Goal: Information Seeking & Learning: Learn about a topic

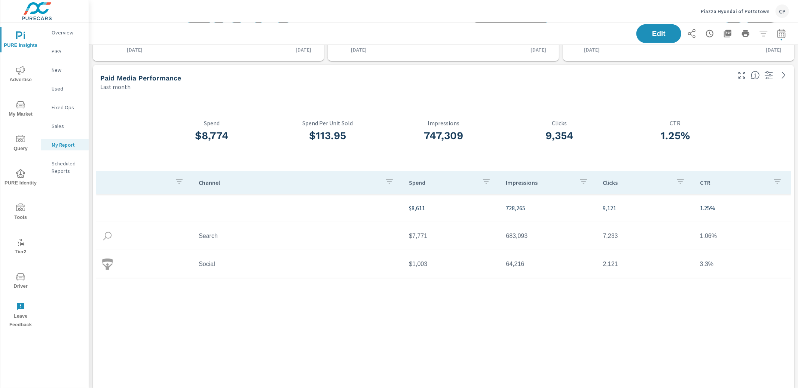
scroll to position [326, 0]
click at [723, 18] on button "Piazza Hyundai of Pottstown CP" at bounding box center [745, 11] width 94 height 22
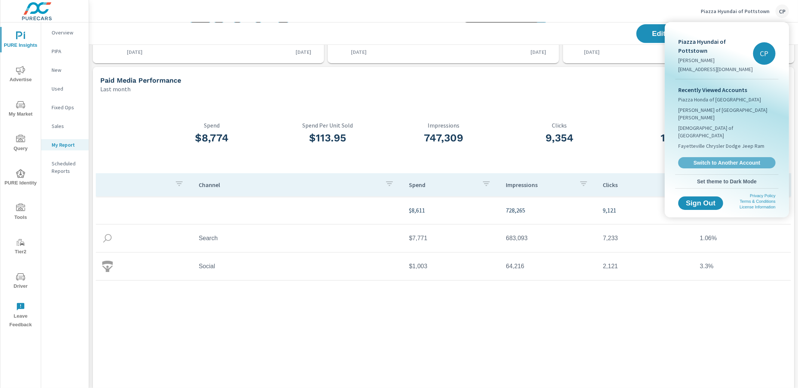
click at [692, 159] on span "Switch to Another Account" at bounding box center [727, 162] width 89 height 7
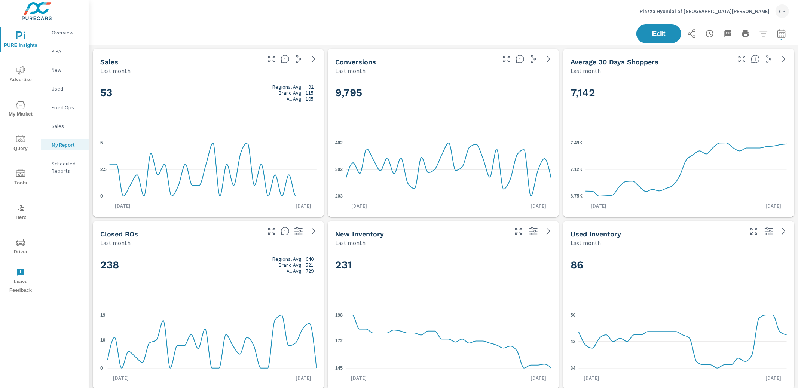
scroll to position [1381, 709]
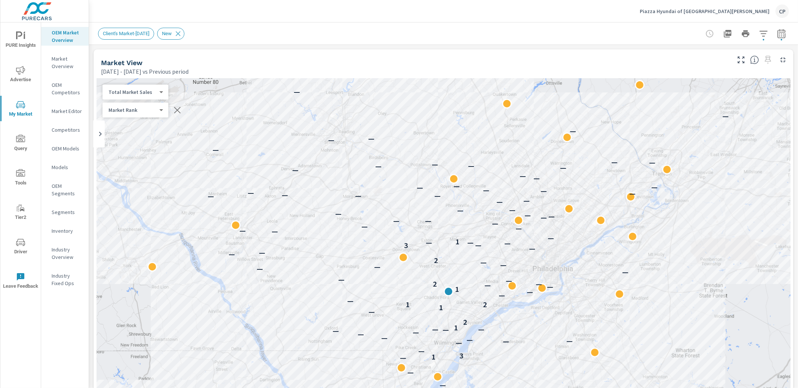
scroll to position [0, 0]
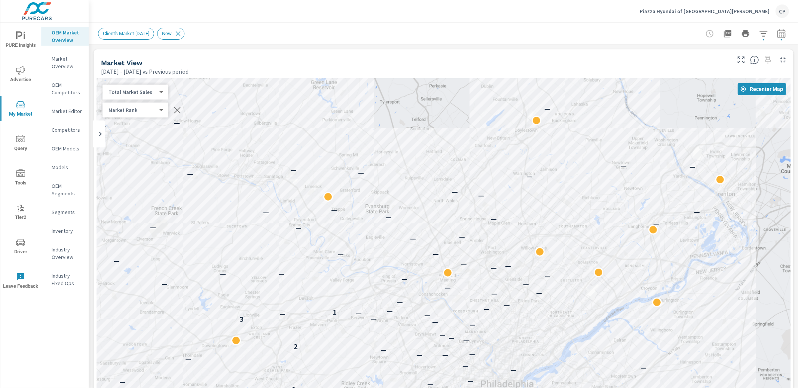
click at [403, 96] on div "— — — — — — — — — 1 3 — — — — 1 — — — — — — — — — 1 2 — — 1 2 1 — — — — — — — —…" at bounding box center [444, 287] width 694 height 416
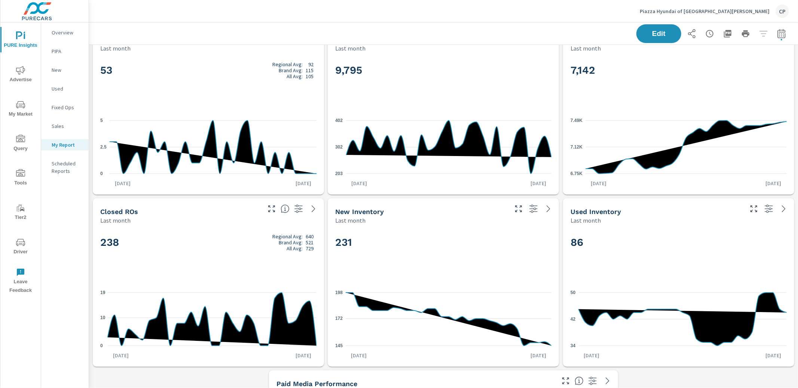
scroll to position [1381, 709]
click at [784, 31] on icon "button" at bounding box center [781, 33] width 9 height 9
select select "Last month"
click at [715, 80] on p "+ Add comparison" at bounding box center [729, 84] width 96 height 9
select select "Previous period"
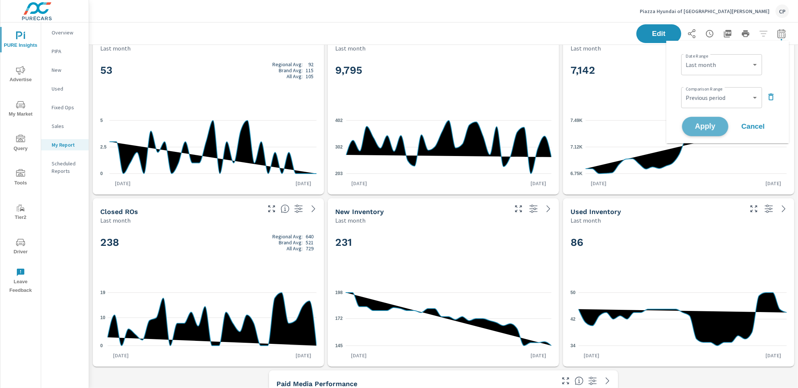
click at [709, 126] on span "Apply" at bounding box center [705, 126] width 31 height 7
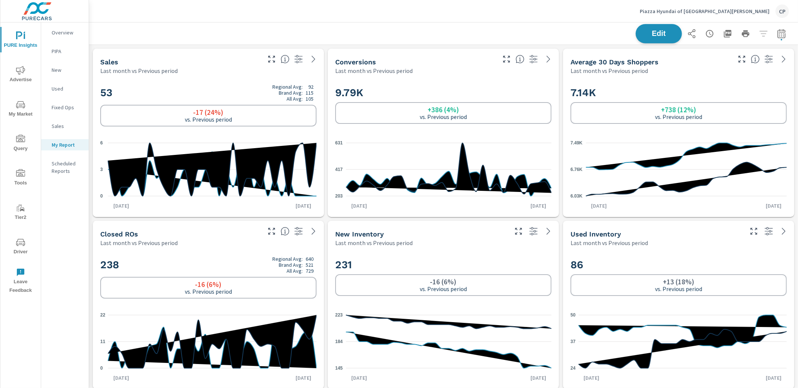
click at [668, 32] on span "Edit" at bounding box center [659, 33] width 31 height 7
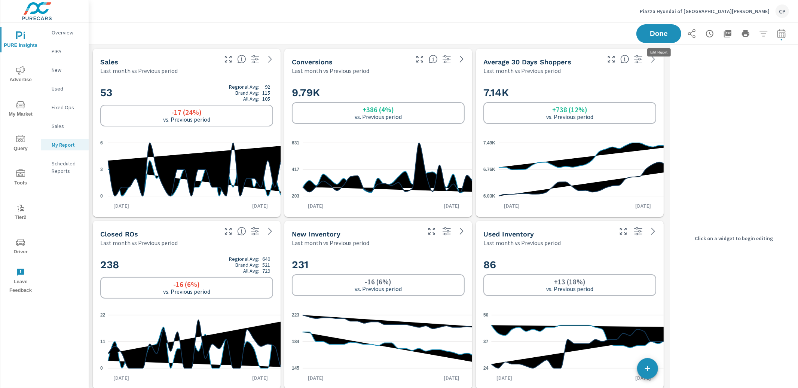
scroll to position [1381, 578]
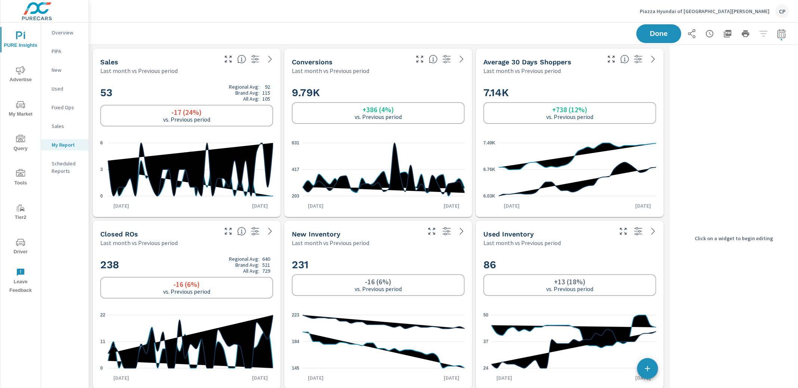
drag, startPoint x: 238, startPoint y: 94, endPoint x: 245, endPoint y: 93, distance: 6.8
click at [238, 94] on p "Brand Avg:" at bounding box center [247, 93] width 24 height 6
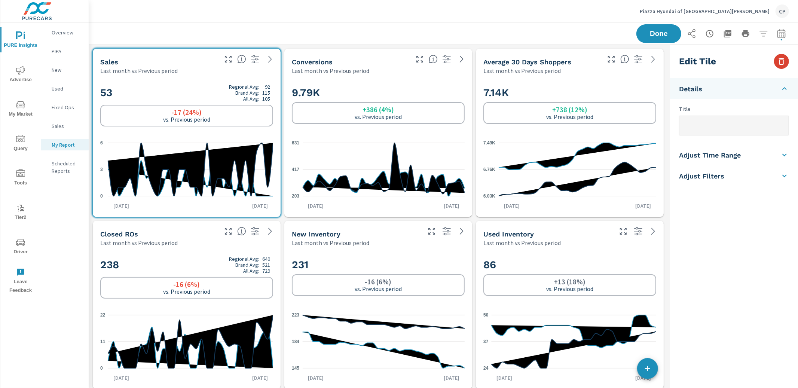
click at [777, 60] on icon "button" at bounding box center [781, 61] width 9 height 9
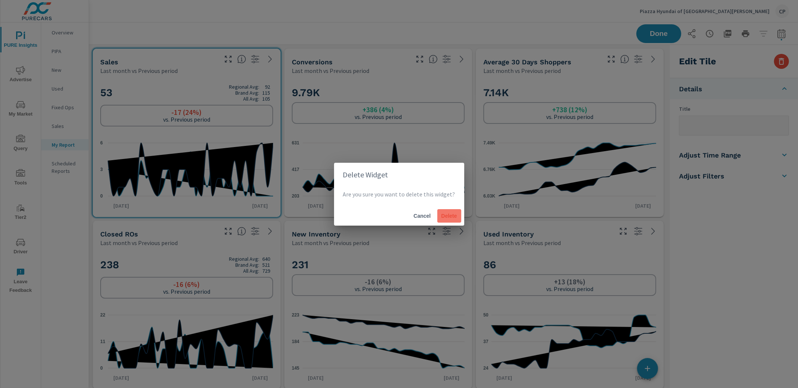
click at [447, 214] on span "Delete" at bounding box center [449, 216] width 18 height 7
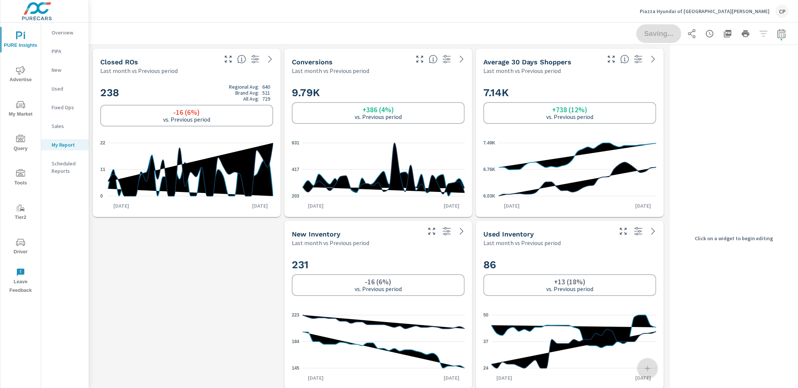
click at [287, 128] on div "9.79K +386 (4%) vs. Previous period 203 417 631 Aug 1st Aug 31st" at bounding box center [378, 146] width 182 height 136
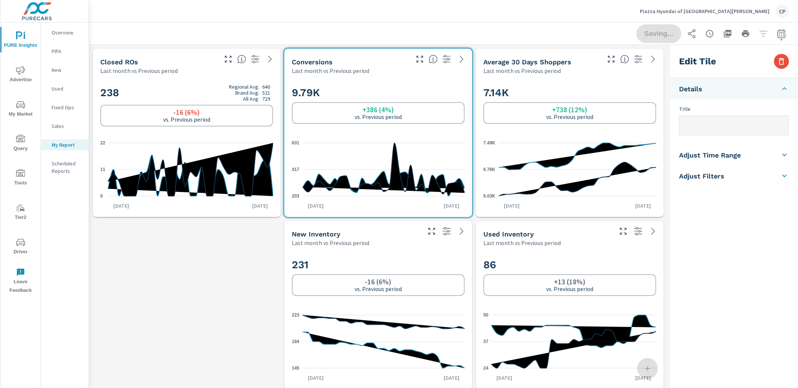
click at [260, 123] on div "-16 (6%) vs. Previous period" at bounding box center [186, 116] width 173 height 22
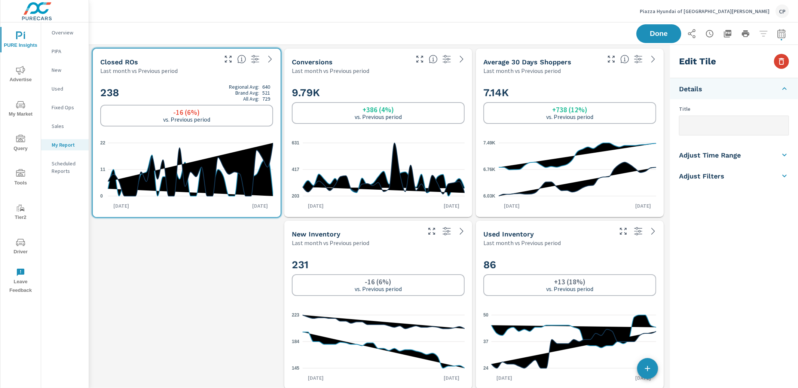
click at [780, 62] on icon "button" at bounding box center [781, 61] width 9 height 9
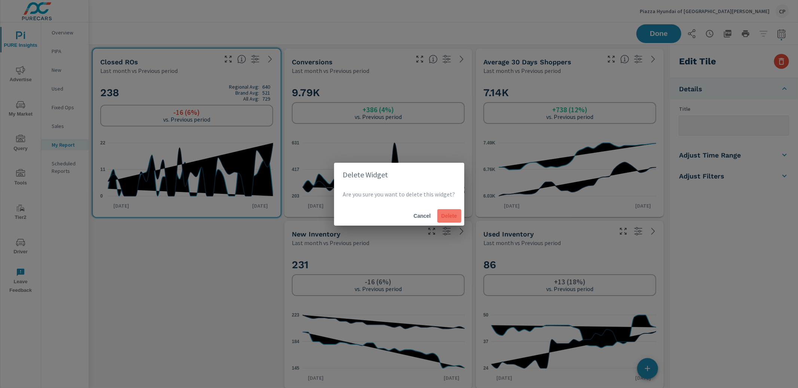
click at [450, 214] on span "Delete" at bounding box center [449, 216] width 18 height 7
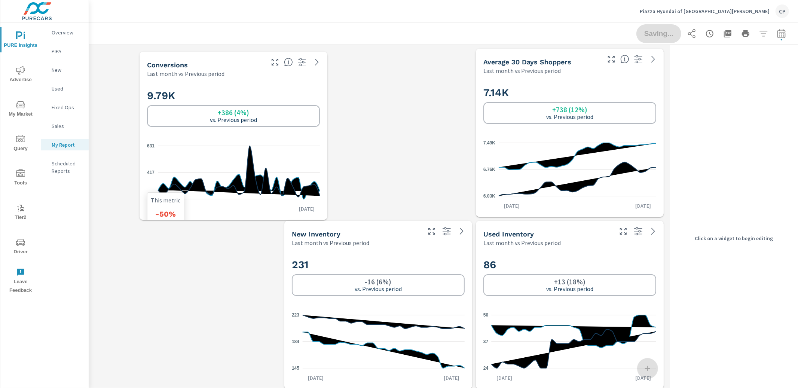
drag, startPoint x: 394, startPoint y: 174, endPoint x: 243, endPoint y: 177, distance: 150.8
click at [243, 177] on icon at bounding box center [239, 171] width 162 height 51
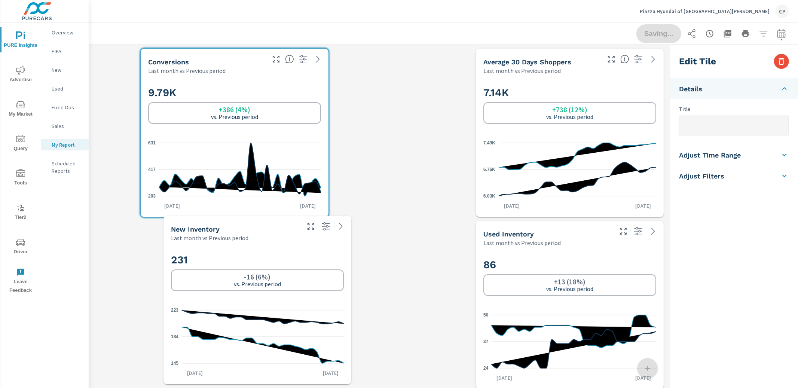
drag, startPoint x: 216, startPoint y: 262, endPoint x: 168, endPoint y: 258, distance: 48.4
click at [171, 259] on h2 "231" at bounding box center [257, 259] width 173 height 13
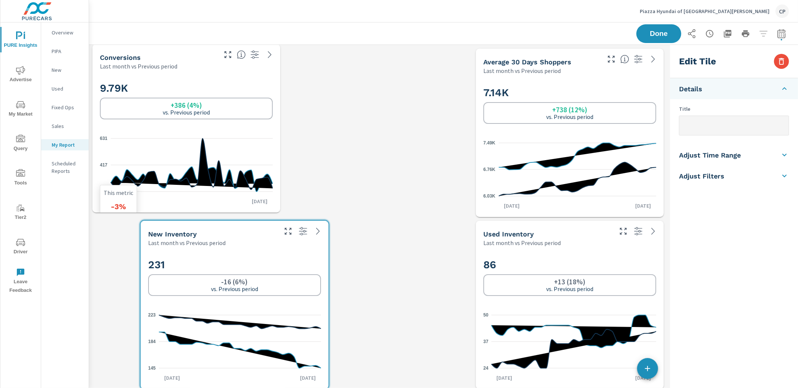
drag, startPoint x: 177, startPoint y: 135, endPoint x: 154, endPoint y: 134, distance: 22.9
click at [154, 134] on icon "203 417 631" at bounding box center [186, 164] width 173 height 65
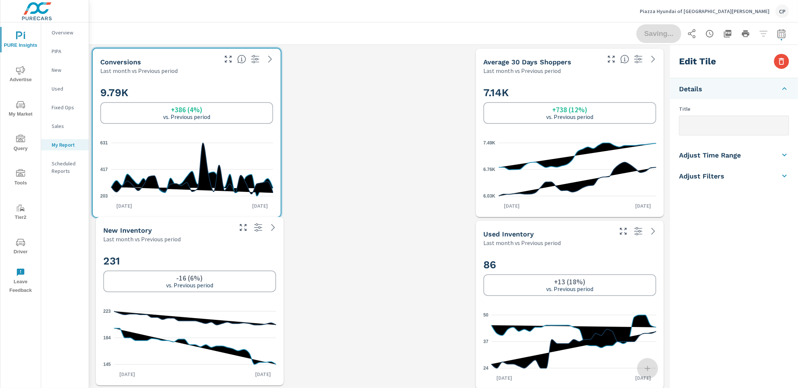
drag, startPoint x: 199, startPoint y: 232, endPoint x: 180, endPoint y: 229, distance: 18.9
click at [177, 230] on div "New Inventory" at bounding box center [167, 230] width 128 height 9
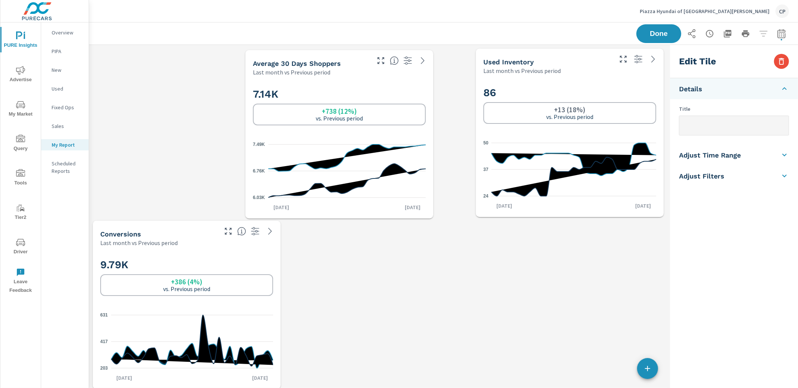
scroll to position [4, 3]
drag, startPoint x: 572, startPoint y: 97, endPoint x: 384, endPoint y: 180, distance: 206.1
click at [341, 98] on h2 "7.14K" at bounding box center [339, 94] width 173 height 13
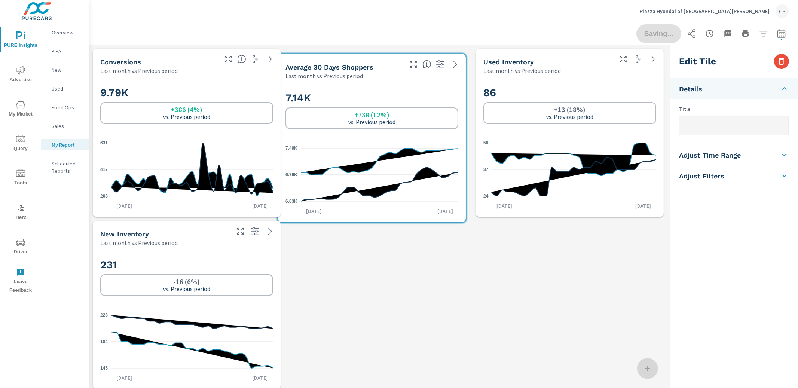
drag, startPoint x: 326, startPoint y: 190, endPoint x: 335, endPoint y: 205, distance: 17.1
click at [334, 205] on icon "6.03K 6.76K 7.49K" at bounding box center [372, 174] width 173 height 65
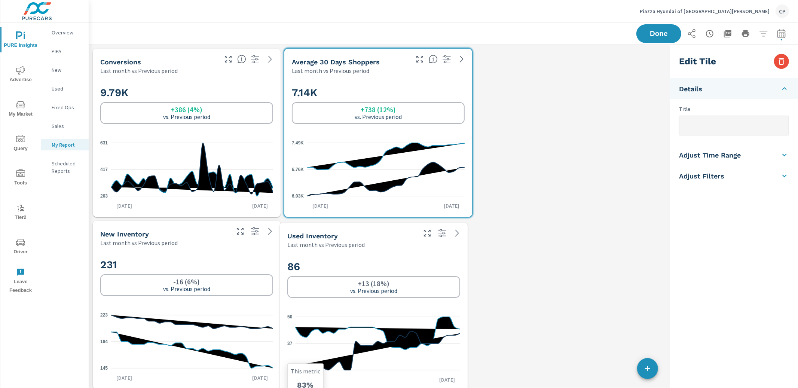
drag, startPoint x: 546, startPoint y: 174, endPoint x: 350, endPoint y: 336, distance: 254.7
click at [349, 337] on icon "24 37 50" at bounding box center [373, 343] width 173 height 65
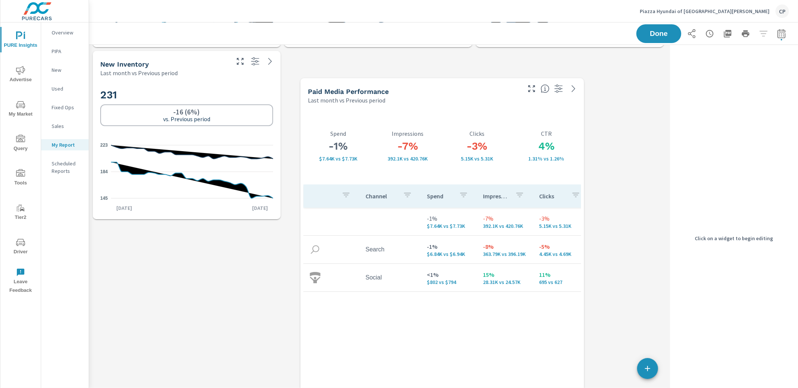
drag, startPoint x: 416, startPoint y: 262, endPoint x: 466, endPoint y: 116, distance: 154.7
click at [466, 116] on div "-3% 5.15K vs 5.31K Clicks" at bounding box center [477, 145] width 70 height 77
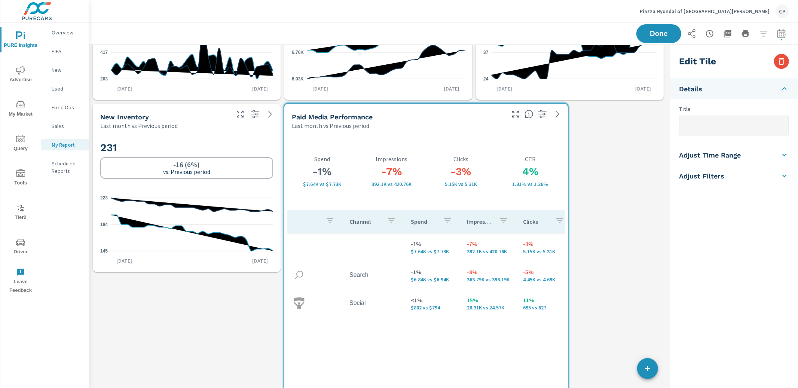
scroll to position [113, 0]
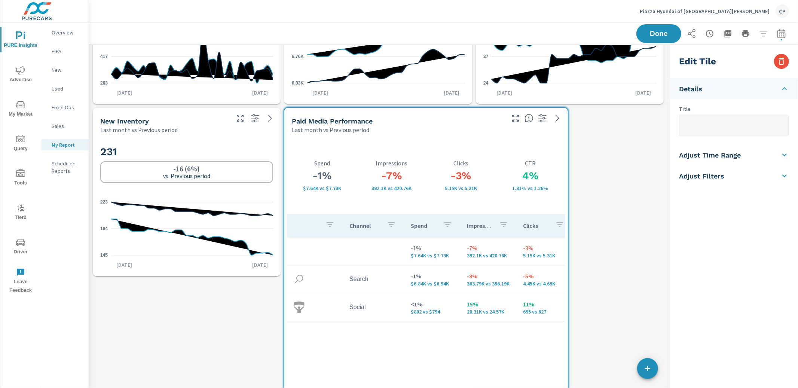
click at [772, 62] on div "Edit Tile" at bounding box center [734, 61] width 128 height 33
click at [781, 61] on icon "button" at bounding box center [781, 61] width 9 height 9
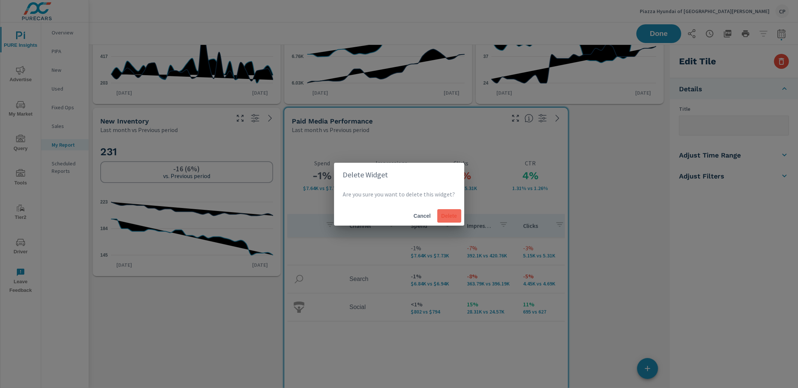
click at [440, 220] on button "Delete" at bounding box center [449, 215] width 24 height 13
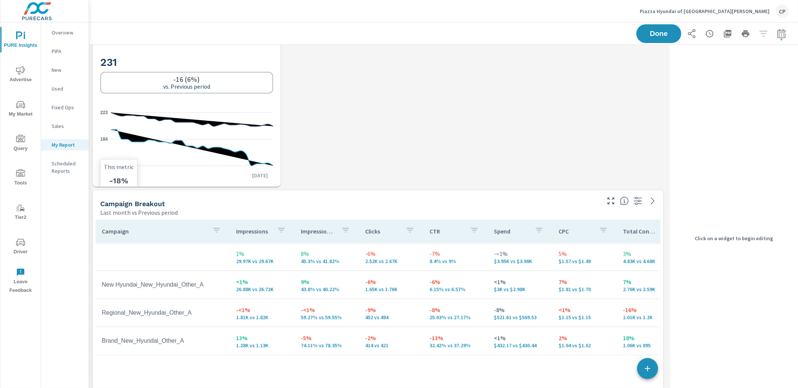
scroll to position [220, 0]
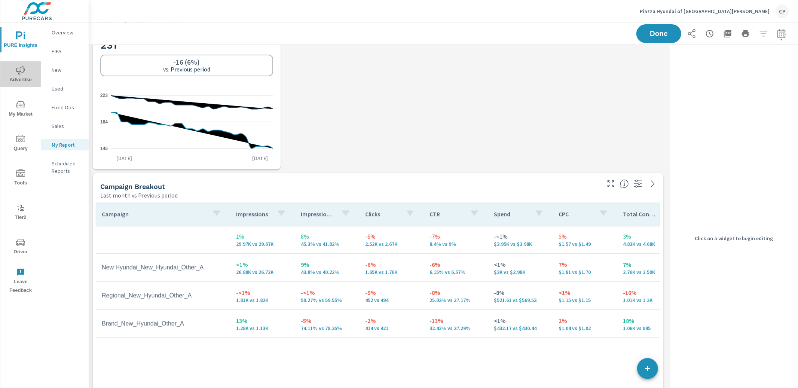
click at [19, 72] on icon "nav menu" at bounding box center [20, 70] width 9 height 9
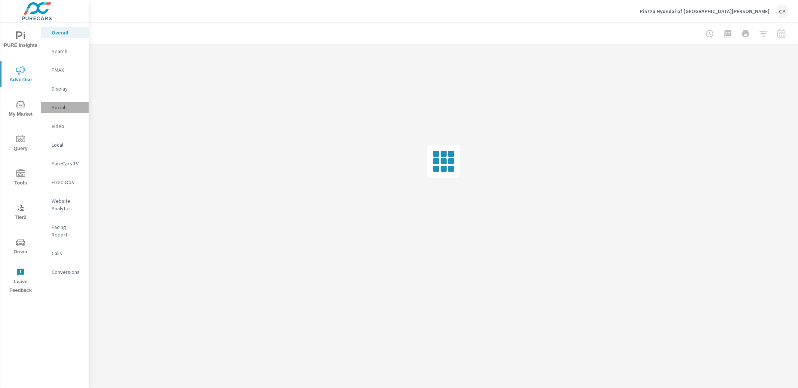
click at [65, 108] on p "Social" at bounding box center [67, 107] width 31 height 7
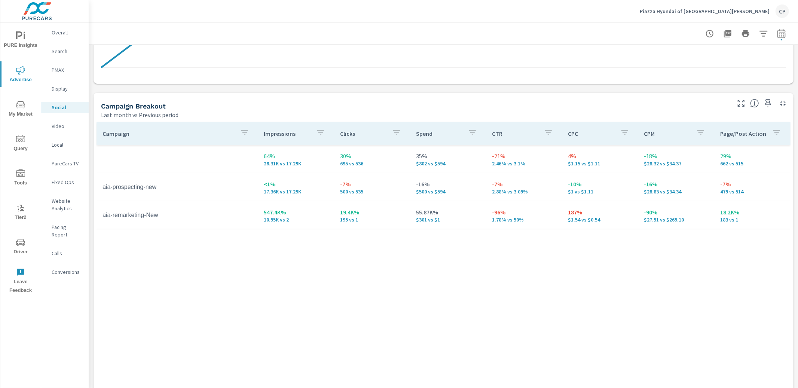
scroll to position [297, 0]
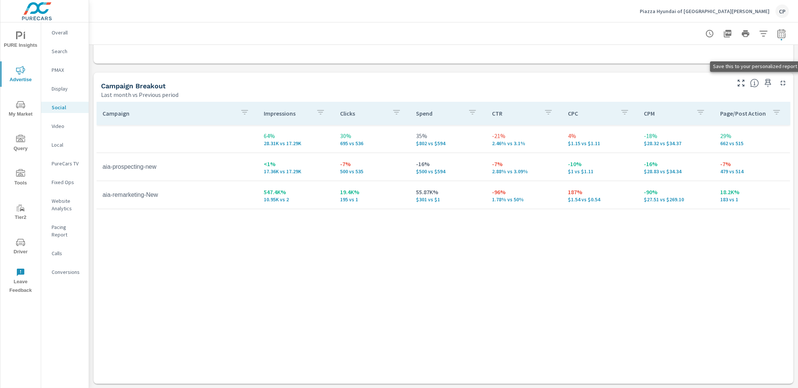
click at [766, 80] on icon "button" at bounding box center [768, 83] width 6 height 8
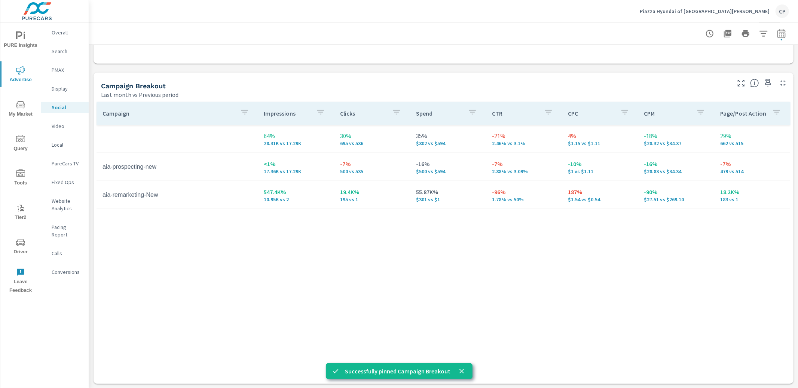
click at [36, 45] on span "PURE Insights" at bounding box center [21, 40] width 36 height 18
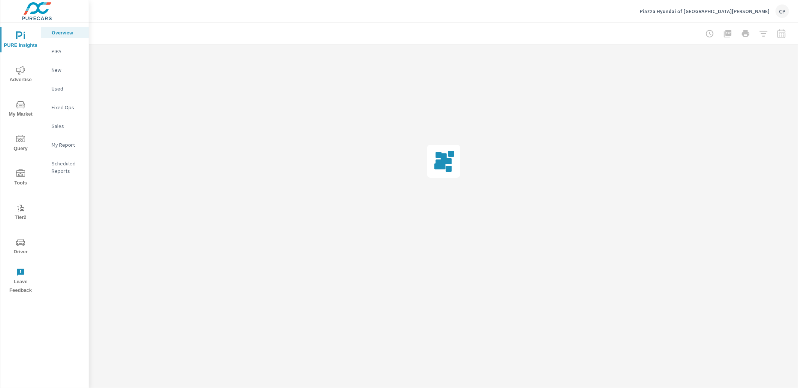
click at [68, 52] on p "PIPA" at bounding box center [67, 51] width 31 height 7
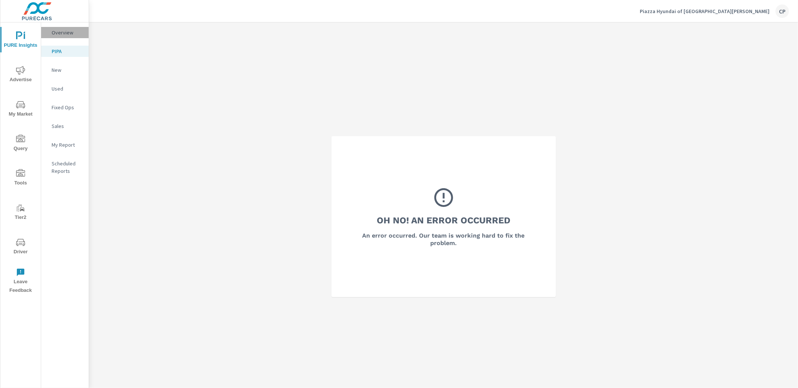
click at [65, 33] on p "Overview" at bounding box center [67, 32] width 31 height 7
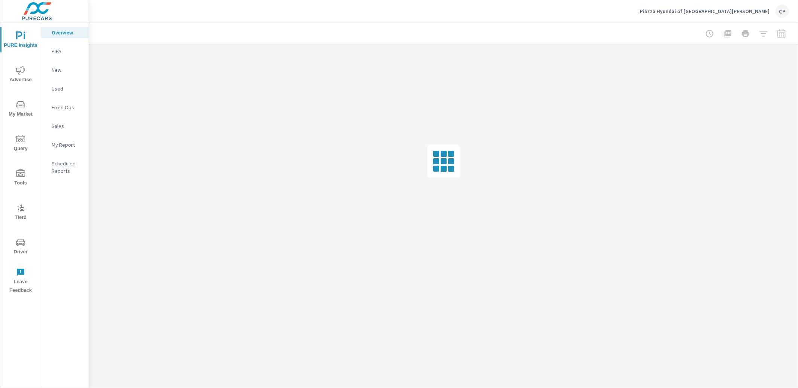
click at [15, 33] on span "PURE Insights" at bounding box center [21, 40] width 36 height 18
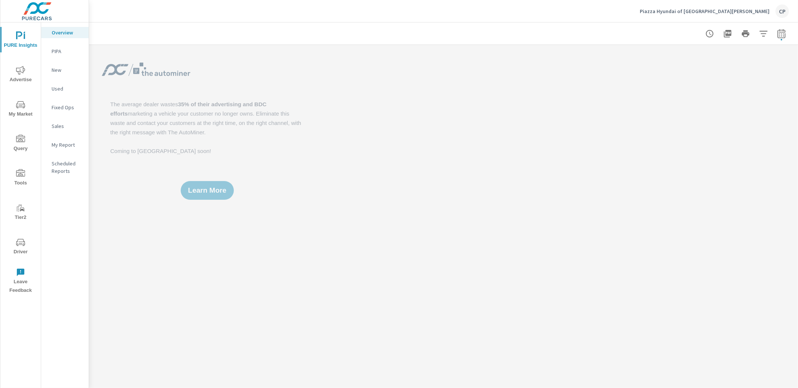
click at [19, 72] on icon "nav menu" at bounding box center [20, 70] width 9 height 9
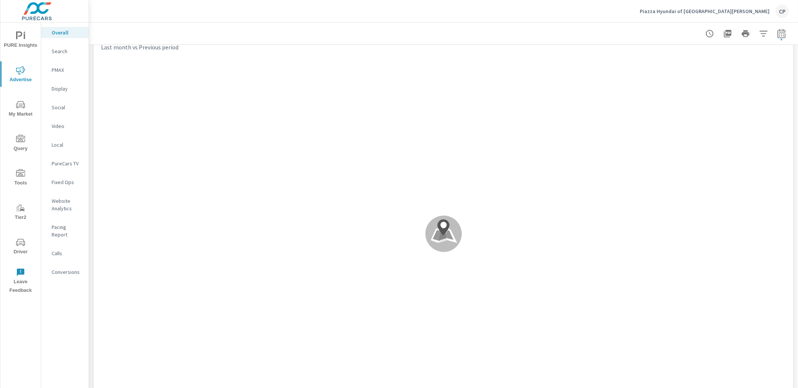
scroll to position [347, 0]
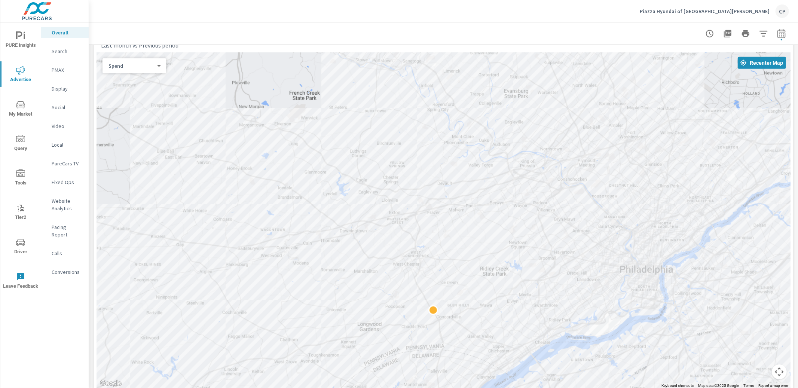
click at [158, 73] on div "← Move left → Move right ↑ Move up ↓ Move down + Zoom in - Zoom out Home Jump l…" at bounding box center [444, 231] width 694 height 359
click at [147, 62] on body "PURE Insights Advertise My Market Query Tools Tier2 Driver Leave Feedback Overa…" at bounding box center [399, 194] width 798 height 388
click at [137, 79] on li "Sales" at bounding box center [132, 77] width 58 height 12
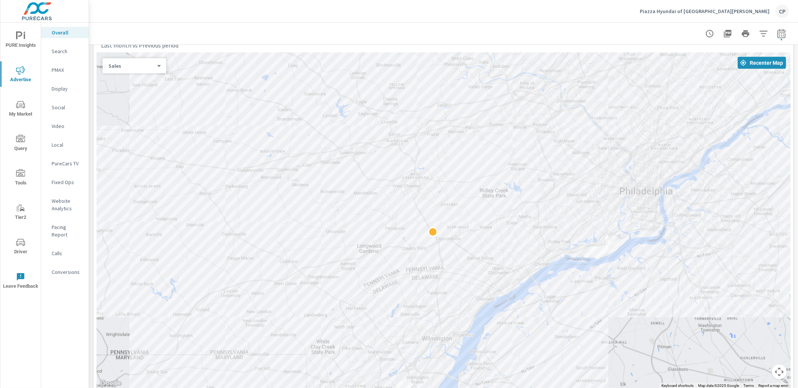
drag, startPoint x: 600, startPoint y: 107, endPoint x: 598, endPoint y: 46, distance: 61.4
click at [604, 43] on div "Overall Performance Piazza Hyundai of West Chester Report date range: Aug 01, 2…" at bounding box center [443, 368] width 709 height 1384
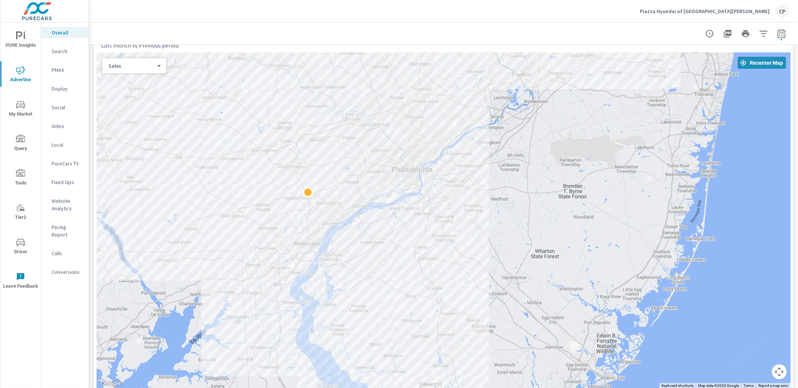
click at [777, 34] on button "button" at bounding box center [781, 33] width 15 height 15
select select "Last month"
select select "Previous period"
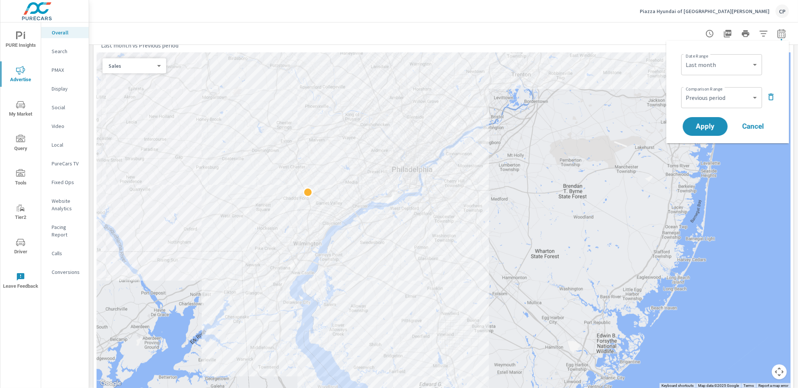
click at [768, 97] on icon "button" at bounding box center [771, 96] width 9 height 9
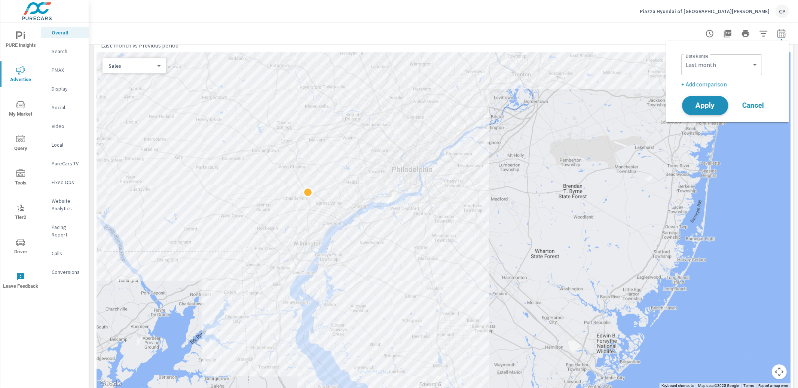
click at [709, 104] on span "Apply" at bounding box center [705, 105] width 31 height 7
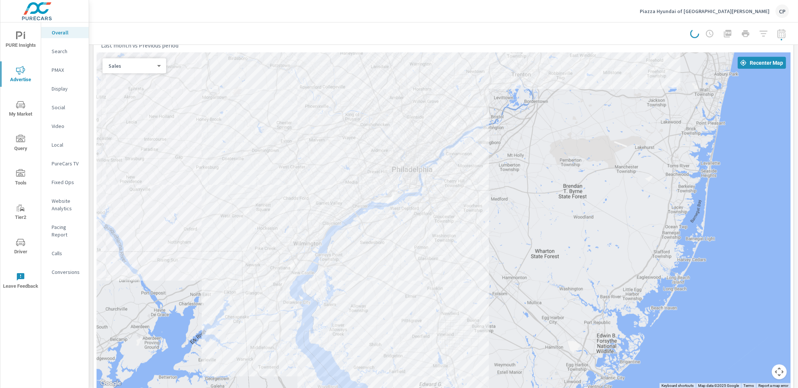
scroll to position [272, 0]
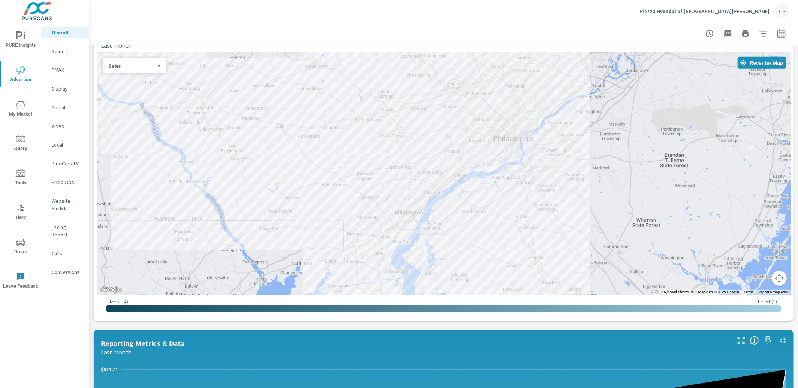
drag, startPoint x: 179, startPoint y: 137, endPoint x: 256, endPoint y: 128, distance: 77.7
click at [256, 128] on div at bounding box center [444, 173] width 694 height 243
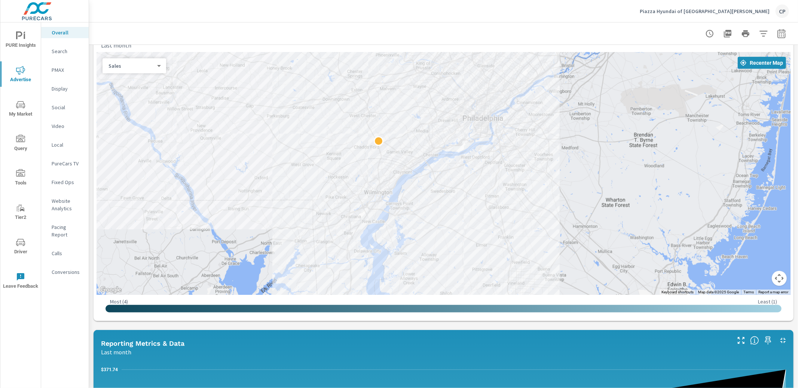
drag, startPoint x: 513, startPoint y: 193, endPoint x: 485, endPoint y: 175, distance: 32.7
click at [485, 175] on div at bounding box center [772, 355] width 719 height 404
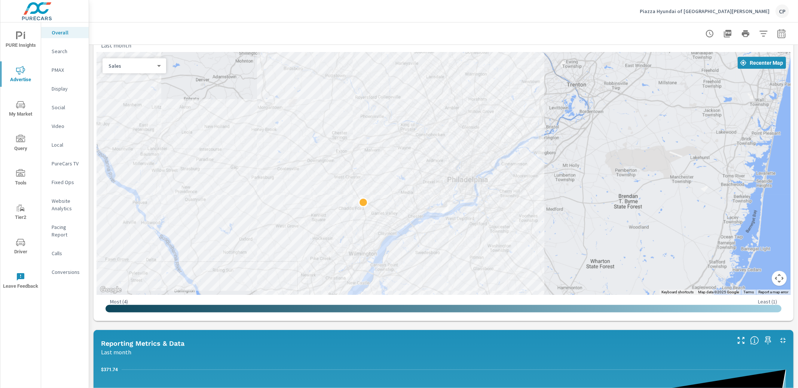
drag, startPoint x: 473, startPoint y: 130, endPoint x: 467, endPoint y: 154, distance: 24.6
click at [466, 155] on div at bounding box center [444, 173] width 694 height 243
click at [780, 34] on icon "button" at bounding box center [781, 33] width 9 height 9
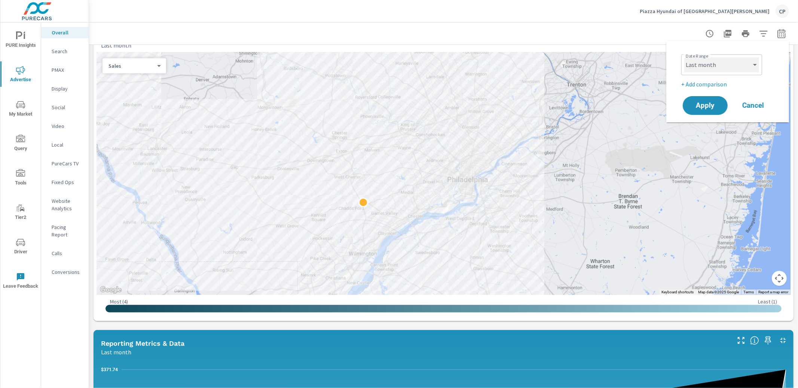
click at [742, 65] on select "Custom Yesterday Last week Last 7 days Last 14 days Last 30 days Last 45 days L…" at bounding box center [721, 64] width 75 height 15
click at [684, 57] on select "Custom Yesterday Last week Last 7 days Last 14 days Last 30 days Last 45 days L…" at bounding box center [721, 64] width 75 height 15
select select "Last 3 months"
click at [708, 104] on span "Apply" at bounding box center [705, 105] width 31 height 7
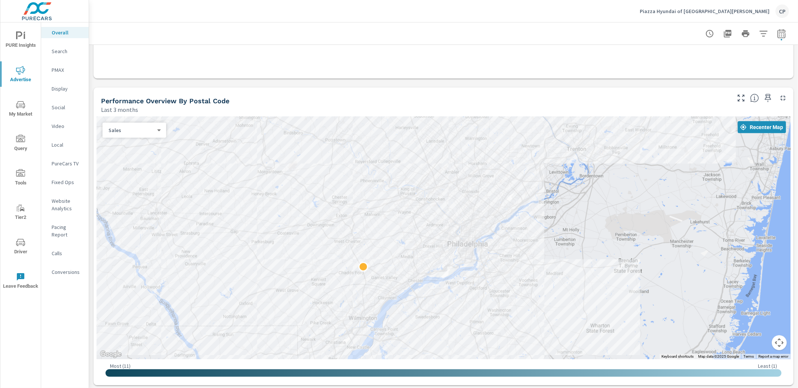
scroll to position [208, 0]
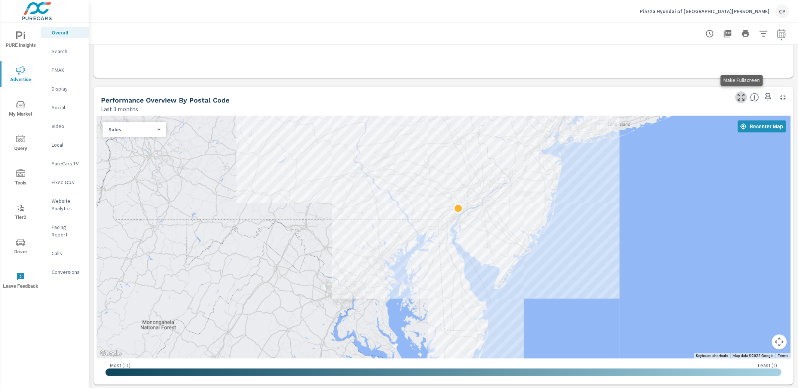
click at [740, 93] on icon "button" at bounding box center [741, 97] width 9 height 9
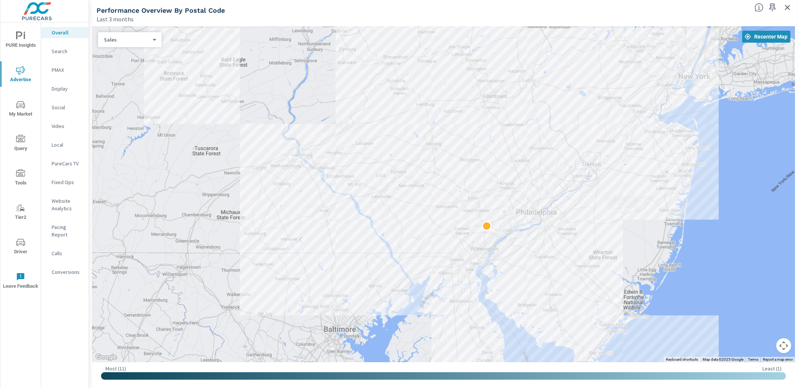
drag, startPoint x: 468, startPoint y: 131, endPoint x: 443, endPoint y: 125, distance: 26.1
click at [568, 156] on div at bounding box center [443, 194] width 703 height 336
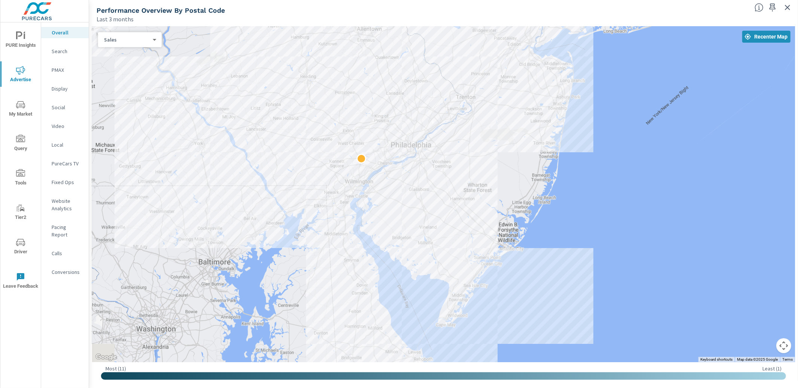
drag, startPoint x: 567, startPoint y: 184, endPoint x: 434, endPoint y: 115, distance: 149.3
click at [435, 115] on div at bounding box center [443, 194] width 703 height 336
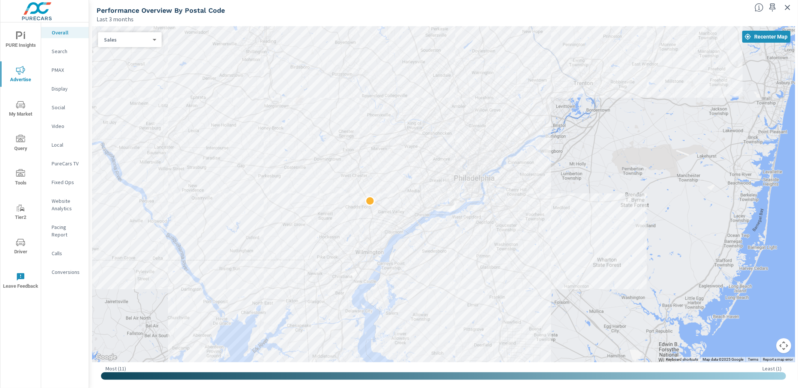
drag, startPoint x: 441, startPoint y: 134, endPoint x: 479, endPoint y: 149, distance: 40.8
click at [479, 149] on div at bounding box center [443, 194] width 703 height 336
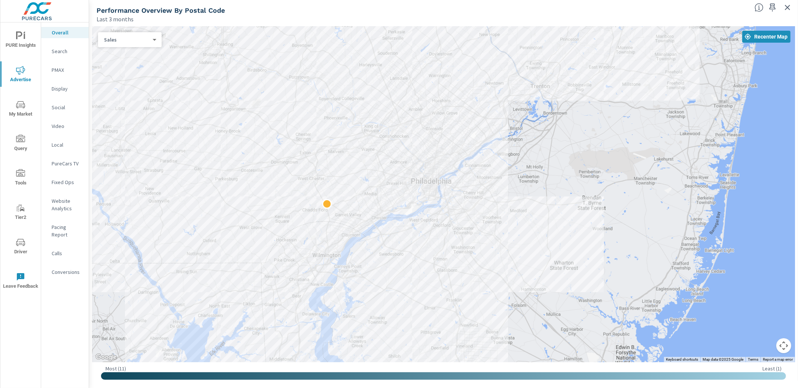
drag, startPoint x: 435, startPoint y: 109, endPoint x: 424, endPoint y: 164, distance: 56.9
click at [425, 164] on div at bounding box center [443, 194] width 703 height 336
click at [89, 116] on div "← Move left → Move right ↑ Move up ↓ Move down + Zoom in - Zoom out Home Jump l…" at bounding box center [443, 205] width 709 height 365
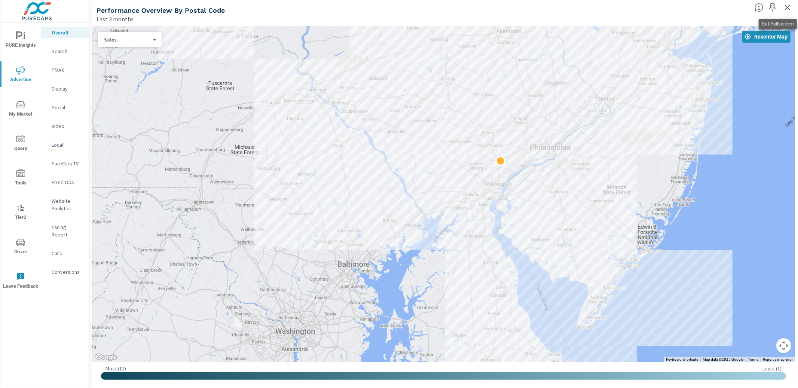
click at [789, 7] on icon "button" at bounding box center [787, 7] width 9 height 9
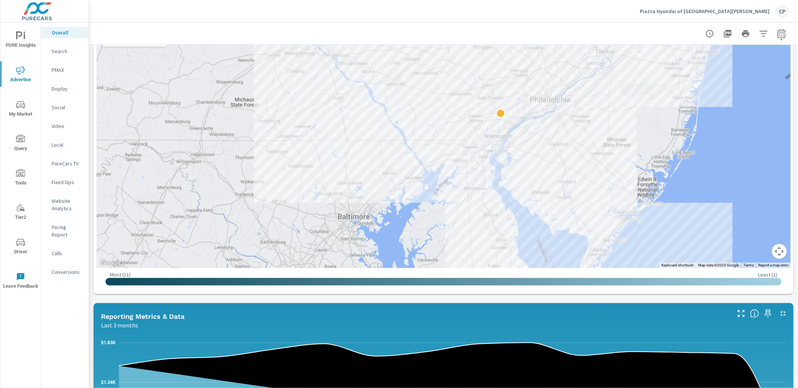
scroll to position [300, 0]
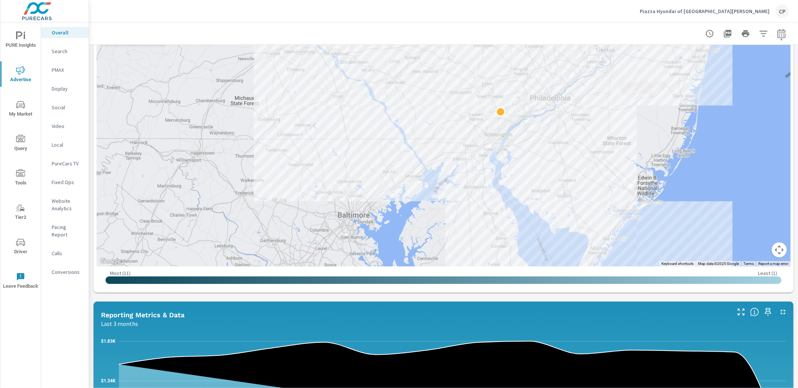
click at [789, 34] on div at bounding box center [745, 33] width 87 height 15
click at [786, 35] on icon "button" at bounding box center [781, 33] width 9 height 9
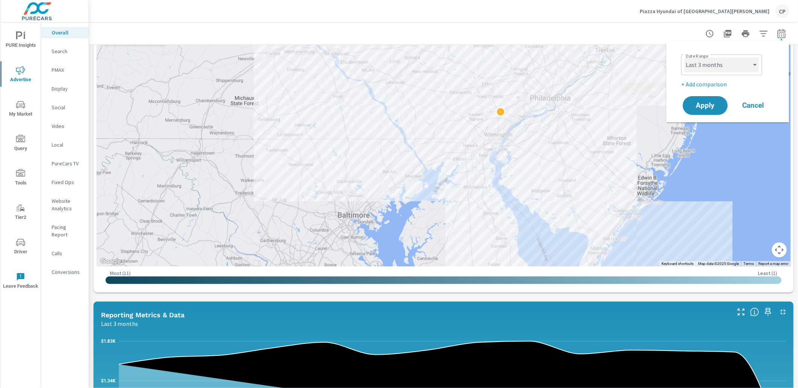
click at [724, 66] on select "Custom Yesterday Last week Last 7 days Last 14 days Last 30 days Last 45 days L…" at bounding box center [721, 64] width 75 height 15
click at [684, 57] on select "Custom Yesterday Last week Last 7 days Last 14 days Last 30 days Last 45 days L…" at bounding box center [721, 64] width 75 height 15
select select "Last month"
click at [704, 102] on span "Apply" at bounding box center [705, 105] width 31 height 7
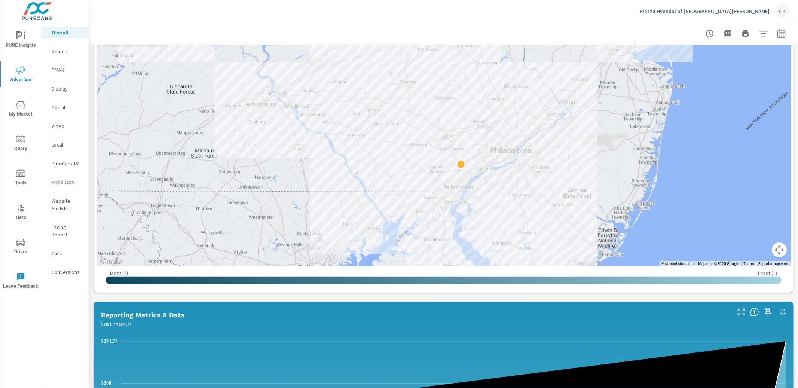
drag, startPoint x: 359, startPoint y: 118, endPoint x: 322, endPoint y: 144, distance: 45.8
click at [322, 145] on div at bounding box center [444, 145] width 694 height 243
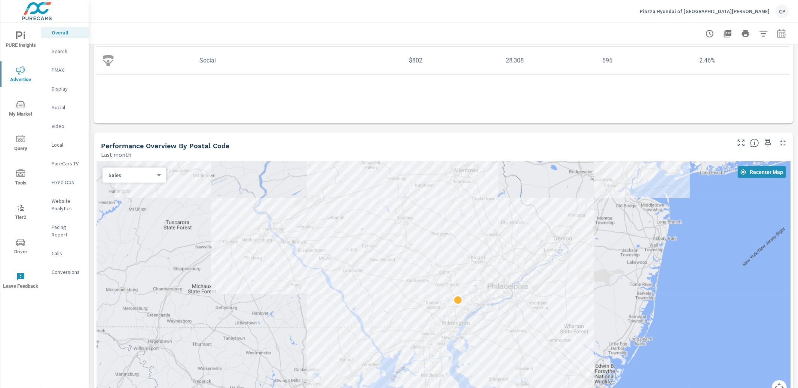
scroll to position [138, 0]
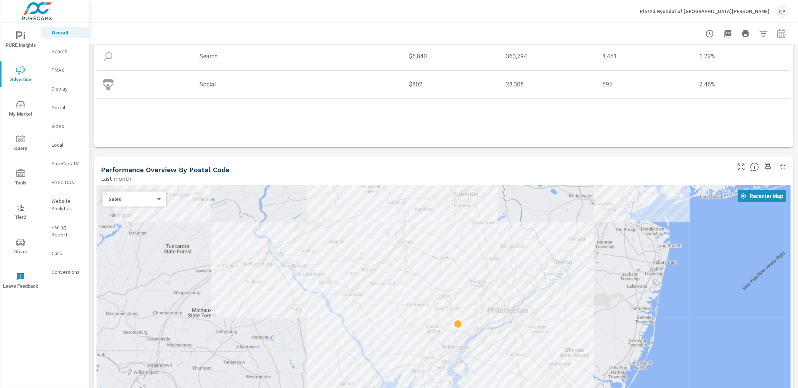
click at [766, 168] on icon "button" at bounding box center [768, 167] width 6 height 8
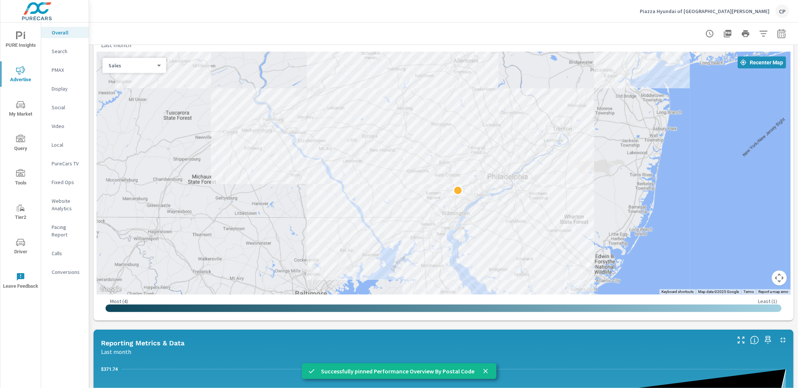
scroll to position [275, 0]
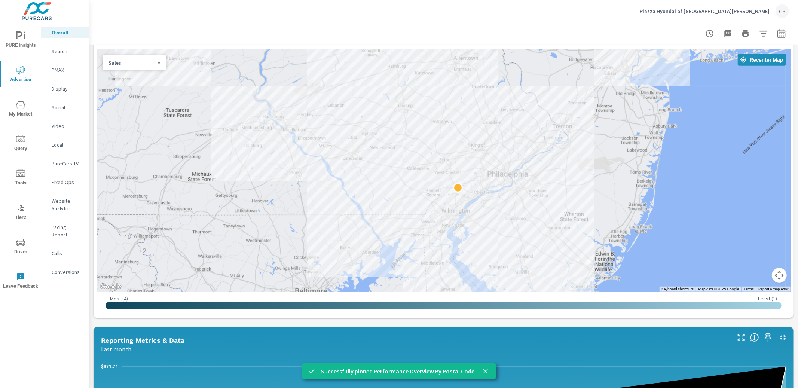
click at [27, 46] on span "PURE Insights" at bounding box center [21, 40] width 36 height 18
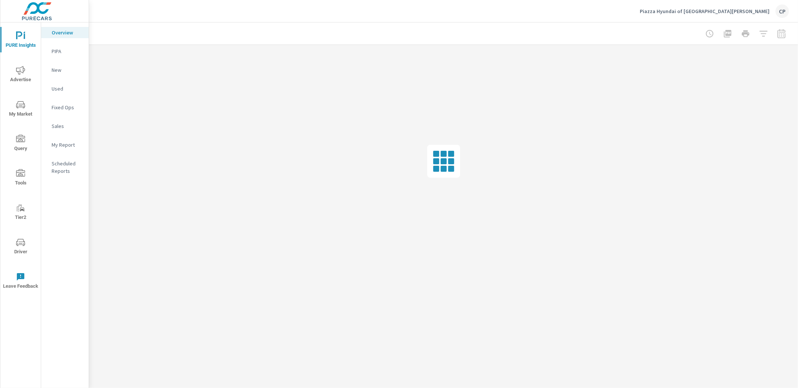
click at [66, 152] on nav "Overview PIPA New Used Fixed Ops Sales My Report Scheduled Reports" at bounding box center [65, 104] width 48 height 165
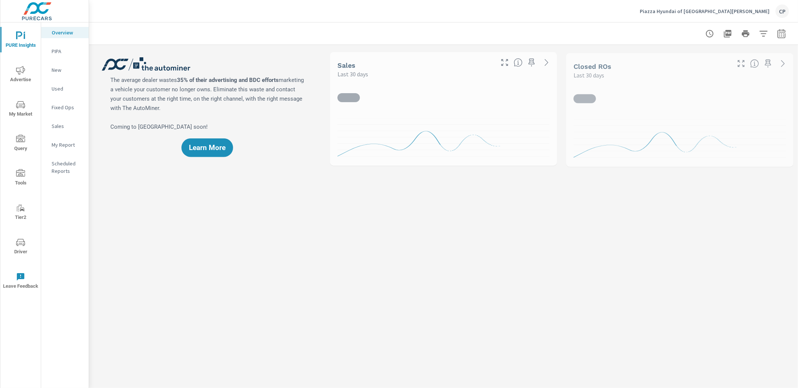
scroll to position [0, 0]
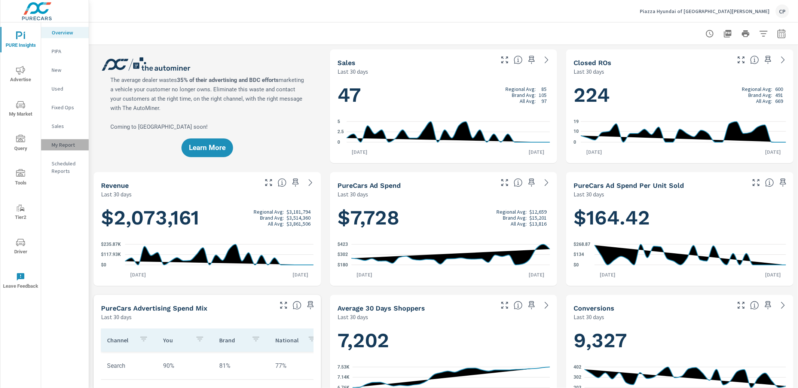
click at [62, 143] on p "My Report" at bounding box center [67, 144] width 31 height 7
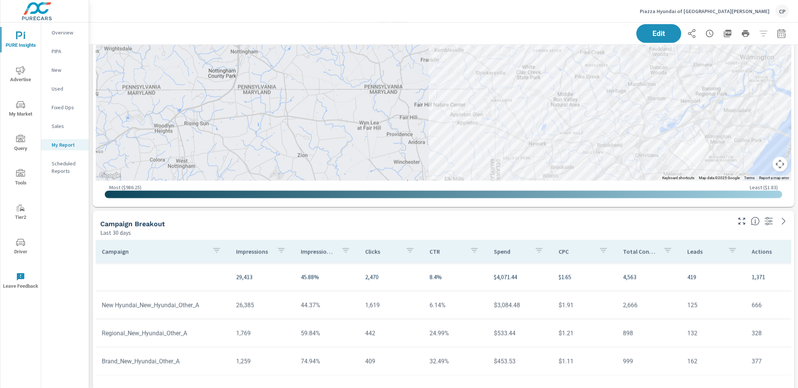
scroll to position [955, 0]
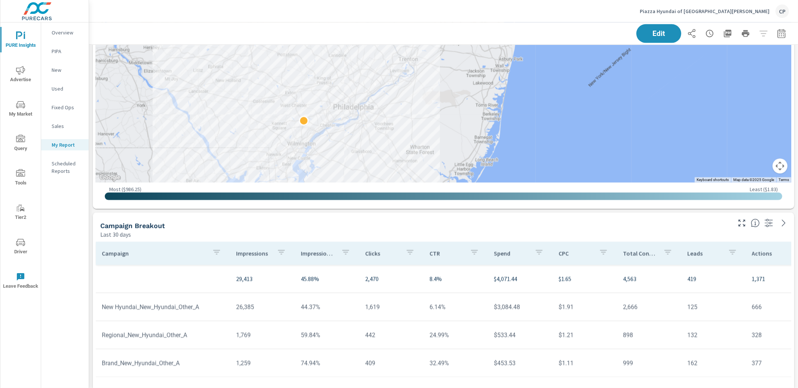
drag, startPoint x: 347, startPoint y: 137, endPoint x: 343, endPoint y: 137, distance: 4.1
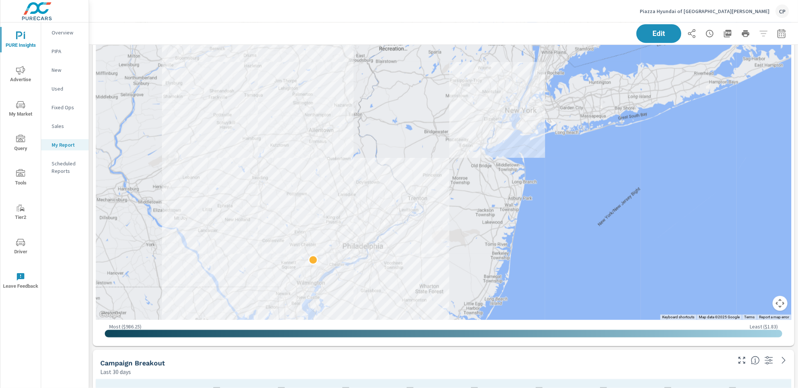
scroll to position [806, 0]
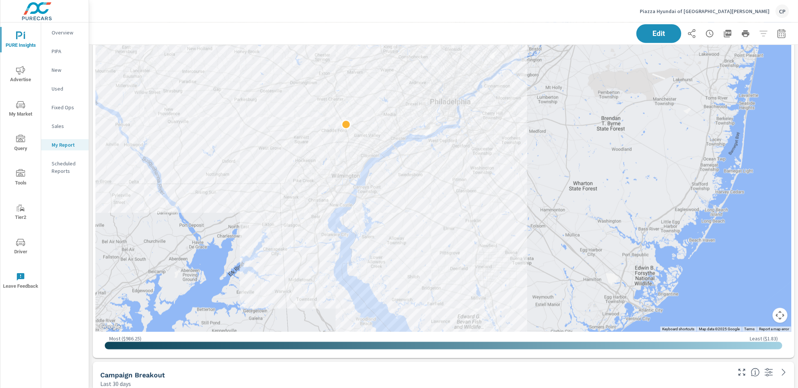
drag, startPoint x: 340, startPoint y: 275, endPoint x: 398, endPoint y: 125, distance: 160.8
click at [399, 123] on div at bounding box center [444, 146] width 696 height 371
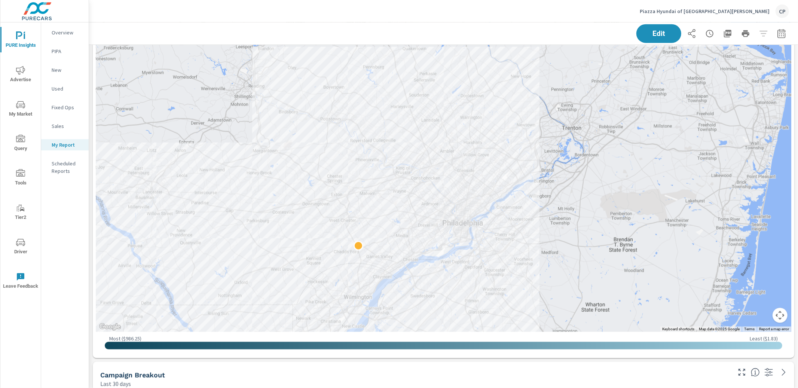
drag, startPoint x: 448, startPoint y: 143, endPoint x: 441, endPoint y: 268, distance: 124.4
click at [463, 268] on div at bounding box center [444, 146] width 696 height 371
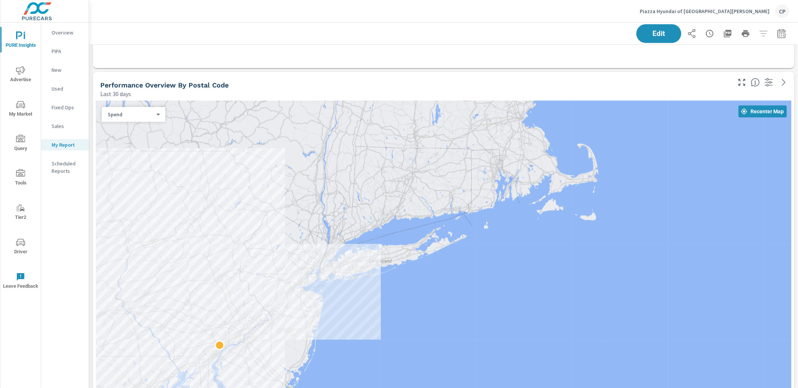
scroll to position [652, 0]
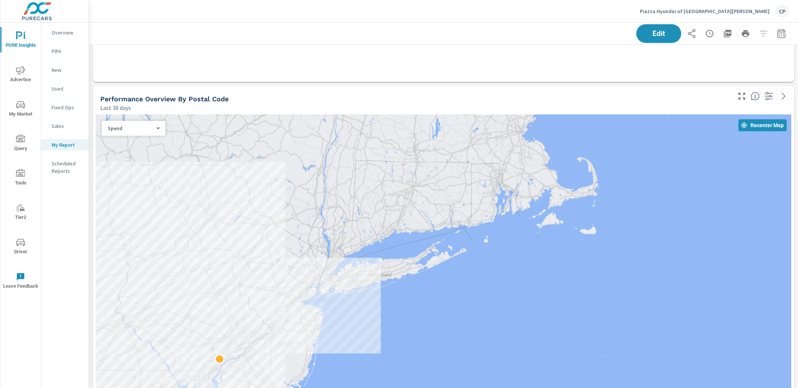
click at [136, 139] on div at bounding box center [444, 300] width 696 height 371
click at [144, 129] on body "PURE Insights Advertise My Market Query Tools Tier2 Driver Leave Feedback Overv…" at bounding box center [399, 194] width 798 height 388
click at [144, 141] on li "Sales" at bounding box center [131, 140] width 58 height 12
click at [779, 35] on icon "button" at bounding box center [781, 33] width 9 height 9
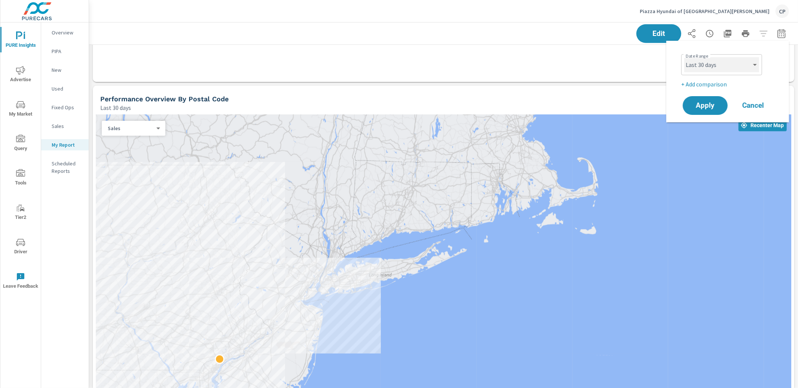
click at [722, 69] on select "Custom Yesterday Last week Last 7 days Last 14 days Last 30 days Last 45 days L…" at bounding box center [721, 64] width 75 height 15
click at [684, 57] on select "Custom Yesterday Last week Last 7 days Last 14 days Last 30 days Last 45 days L…" at bounding box center [721, 64] width 75 height 15
select select "Last month"
click at [714, 106] on span "Apply" at bounding box center [705, 105] width 31 height 7
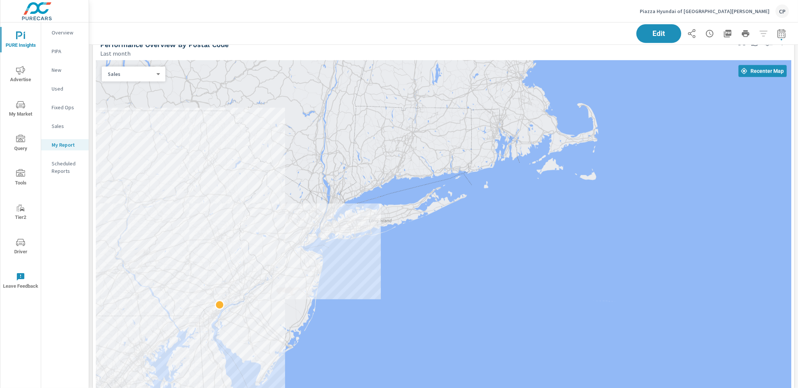
scroll to position [706, 0]
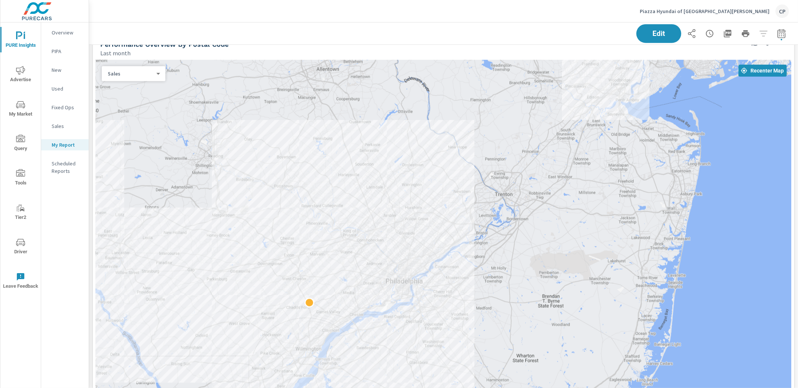
drag, startPoint x: 256, startPoint y: 274, endPoint x: 434, endPoint y: 166, distance: 207.6
click at [434, 166] on div at bounding box center [444, 245] width 696 height 371
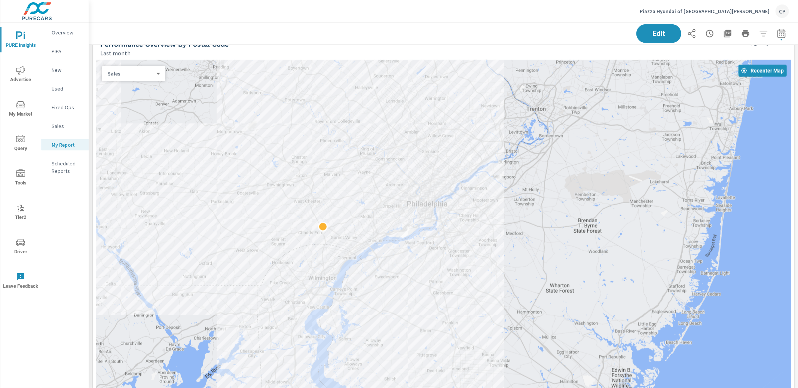
drag, startPoint x: 406, startPoint y: 225, endPoint x: 433, endPoint y: 145, distance: 84.1
click at [433, 145] on div at bounding box center [444, 245] width 696 height 371
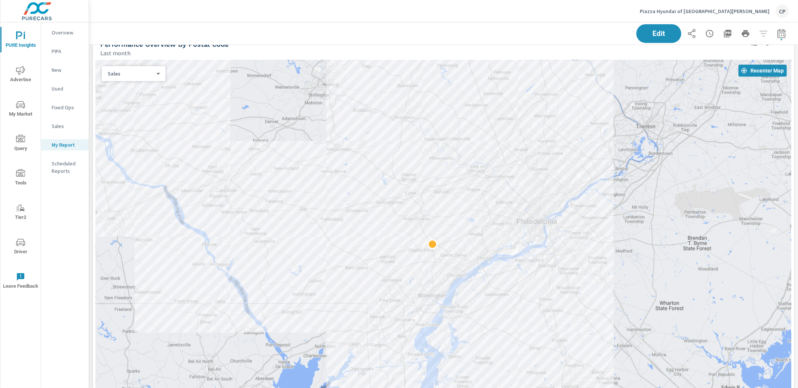
drag, startPoint x: 272, startPoint y: 115, endPoint x: 388, endPoint y: 135, distance: 118.2
click at [388, 134] on div at bounding box center [444, 245] width 696 height 371
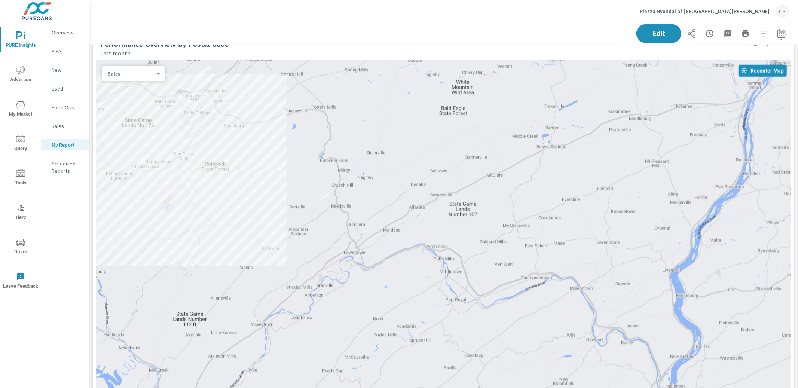
drag, startPoint x: 161, startPoint y: 153, endPoint x: 251, endPoint y: 179, distance: 94.0
click at [249, 212] on div at bounding box center [444, 245] width 696 height 371
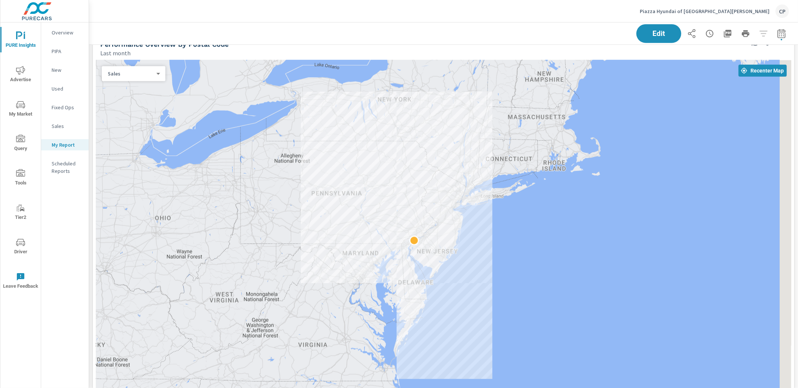
drag, startPoint x: 467, startPoint y: 201, endPoint x: 363, endPoint y: 204, distance: 104.1
click at [363, 204] on div at bounding box center [444, 245] width 696 height 371
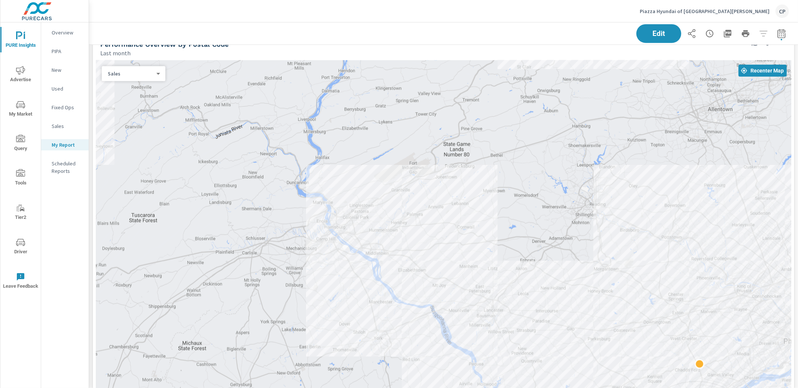
drag, startPoint x: 649, startPoint y: 272, endPoint x: 580, endPoint y: 205, distance: 95.8
click at [578, 198] on div at bounding box center [733, 375] width 719 height 404
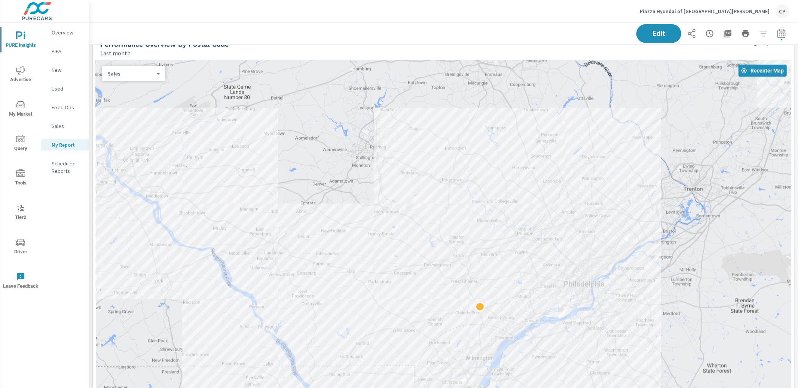
drag, startPoint x: 539, startPoint y: 99, endPoint x: 321, endPoint y: 39, distance: 225.9
click at [320, 40] on div "PURE Insights Report Piazza Hyundai of West Chester Report date range: Aug 01, …" at bounding box center [443, 233] width 709 height 1834
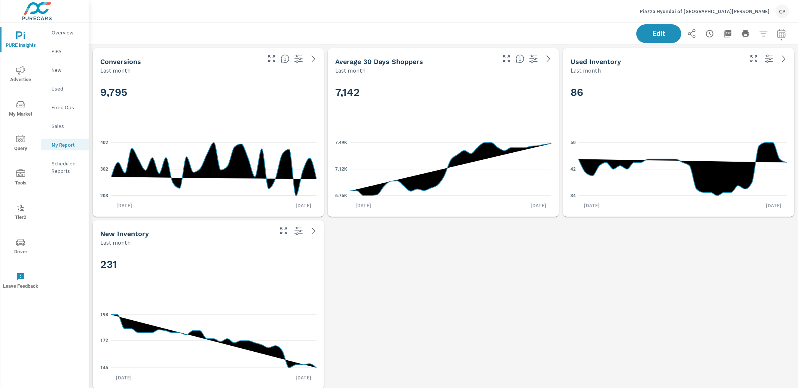
scroll to position [3, 0]
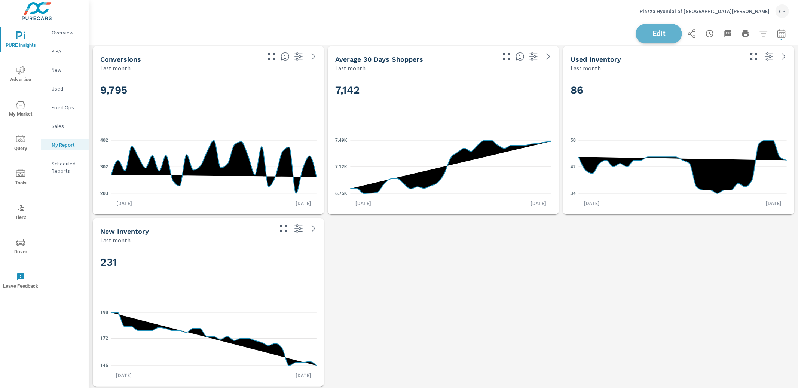
click at [653, 35] on span "Edit" at bounding box center [659, 33] width 31 height 7
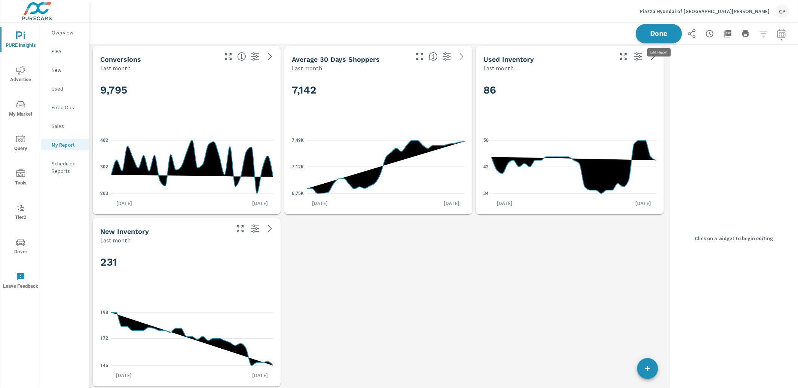
scroll to position [1812, 578]
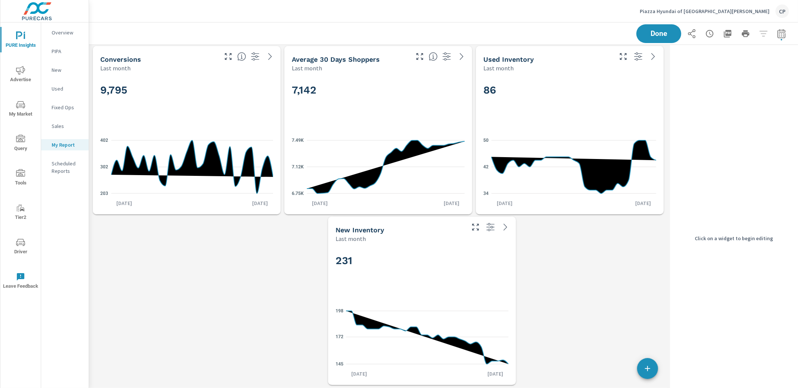
drag, startPoint x: 276, startPoint y: 246, endPoint x: 502, endPoint y: 243, distance: 225.7
click at [501, 244] on div "231 145 172 198 Aug 1st Aug 31st" at bounding box center [422, 314] width 188 height 142
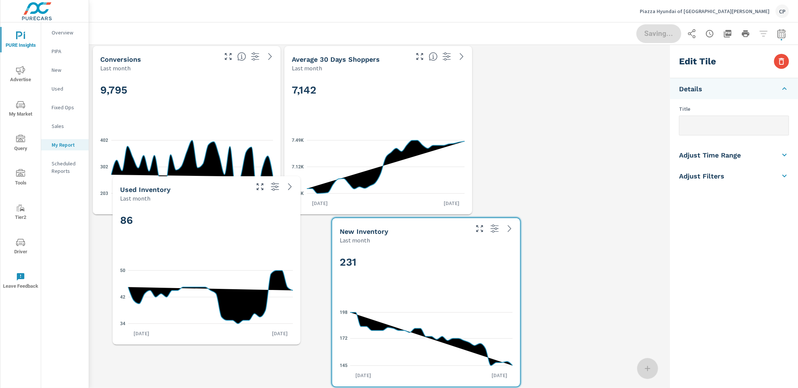
scroll to position [4, 3]
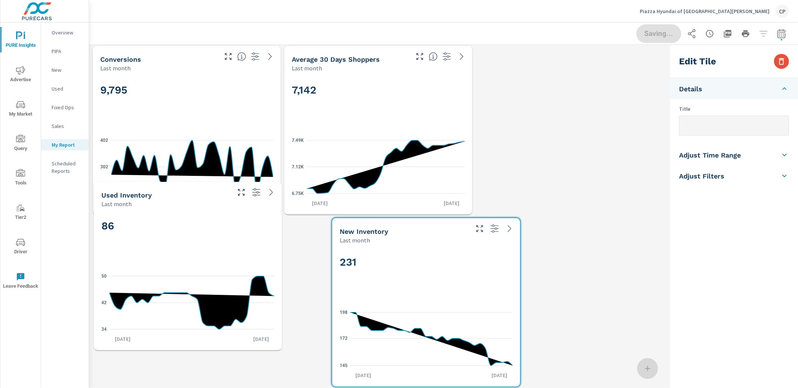
drag, startPoint x: 501, startPoint y: 179, endPoint x: 241, endPoint y: 300, distance: 287.0
click at [125, 320] on icon "34 42 50" at bounding box center [187, 302] width 173 height 65
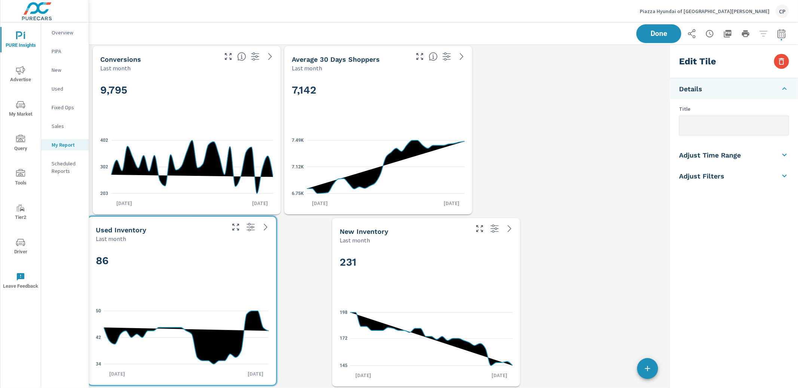
drag, startPoint x: 494, startPoint y: 156, endPoint x: 152, endPoint y: 320, distance: 378.8
click at [107, 324] on icon "34 42 50" at bounding box center [182, 337] width 173 height 65
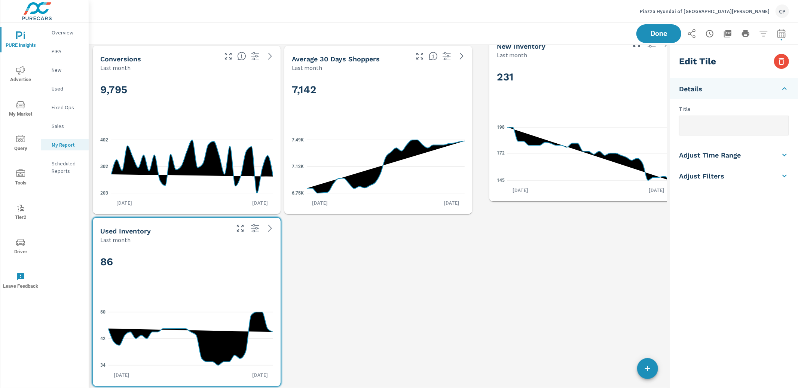
drag, startPoint x: 409, startPoint y: 288, endPoint x: 559, endPoint y: 111, distance: 232.6
click at [553, 112] on div "231" at bounding box center [583, 90] width 173 height 46
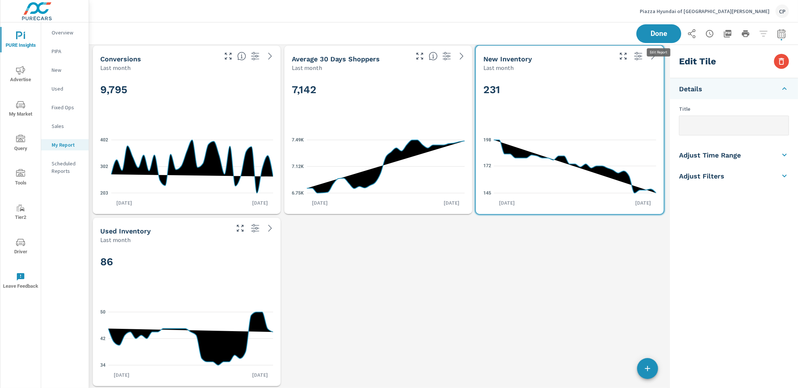
click at [670, 26] on div "Done" at bounding box center [713, 33] width 153 height 19
click at [653, 35] on span "Done" at bounding box center [659, 33] width 31 height 7
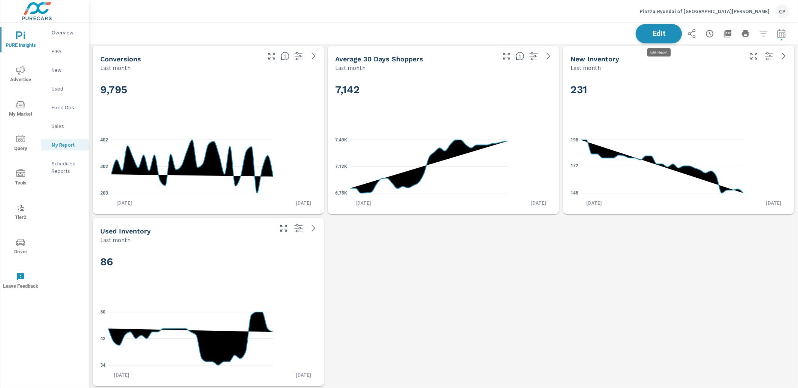
scroll to position [1812, 709]
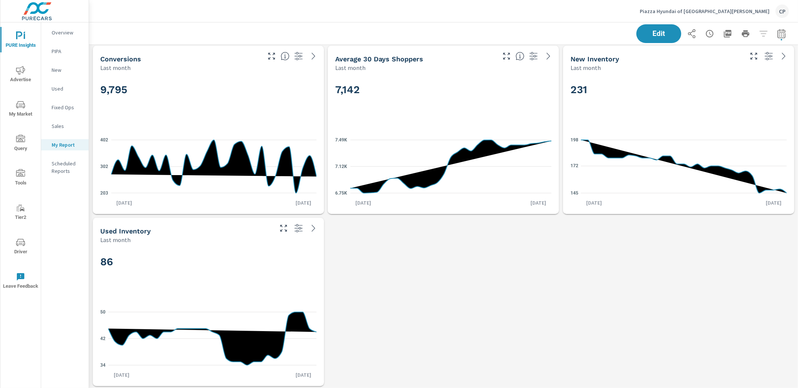
click at [475, 33] on div "Edit" at bounding box center [443, 33] width 691 height 22
click at [784, 35] on icon "button" at bounding box center [781, 33] width 9 height 9
select select "Last month"
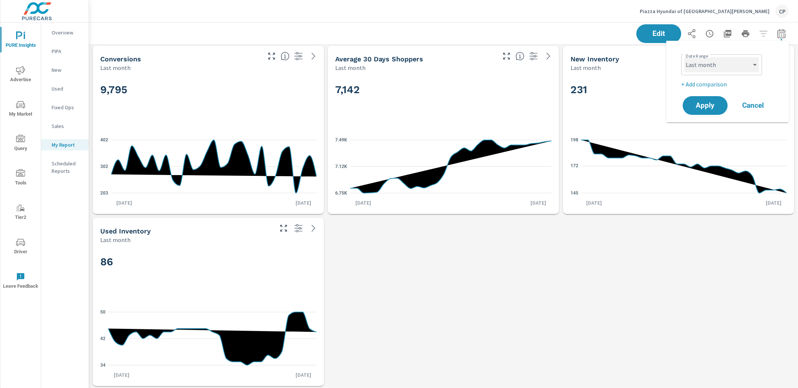
click at [750, 64] on select "Custom Yesterday Last week Last 7 days Last 14 days Last 30 days Last 45 days L…" at bounding box center [721, 64] width 75 height 15
click at [730, 80] on p "+ Add comparison" at bounding box center [729, 84] width 96 height 9
select select "Previous period"
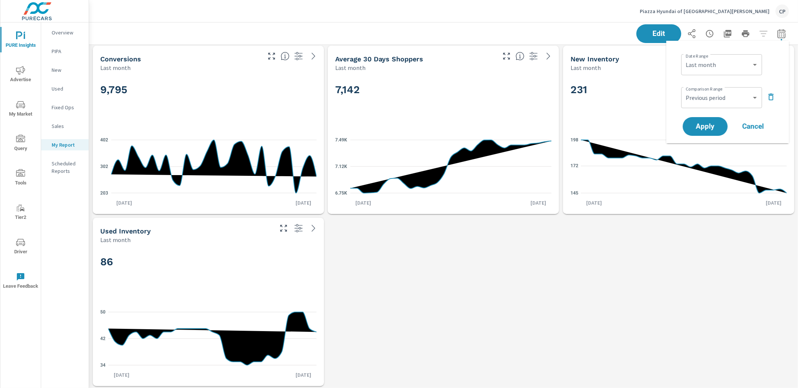
click at [721, 107] on div "Custom Previous period Previous month Previous year ​" at bounding box center [721, 97] width 81 height 21
click at [712, 123] on span "Apply" at bounding box center [705, 126] width 31 height 7
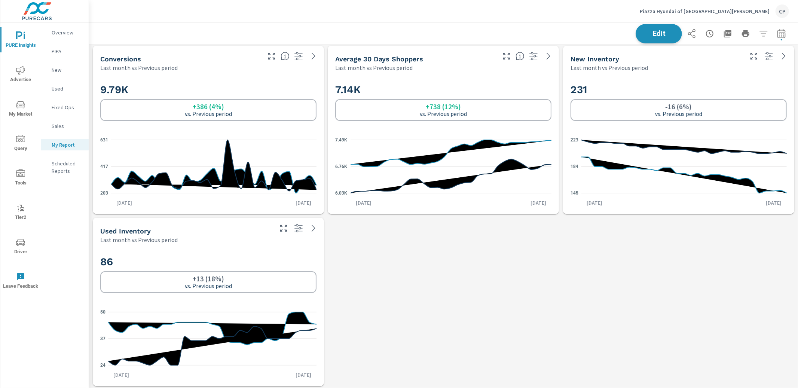
click at [647, 37] on button "Edit" at bounding box center [659, 33] width 46 height 19
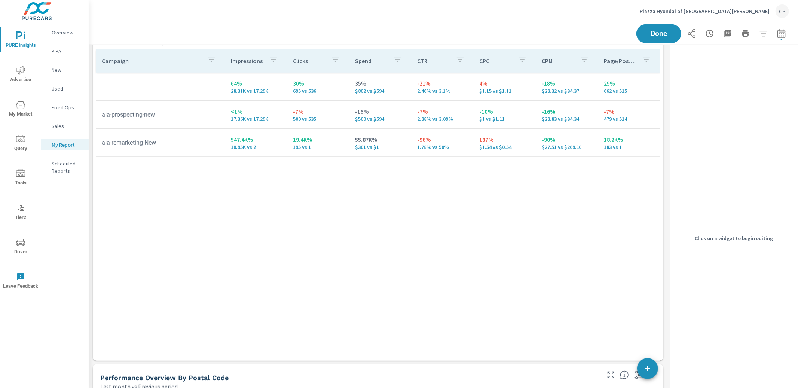
scroll to position [375, 0]
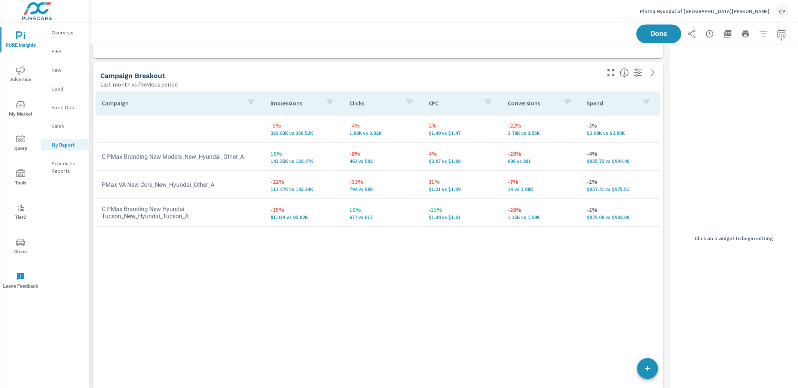
scroll to position [1468, 0]
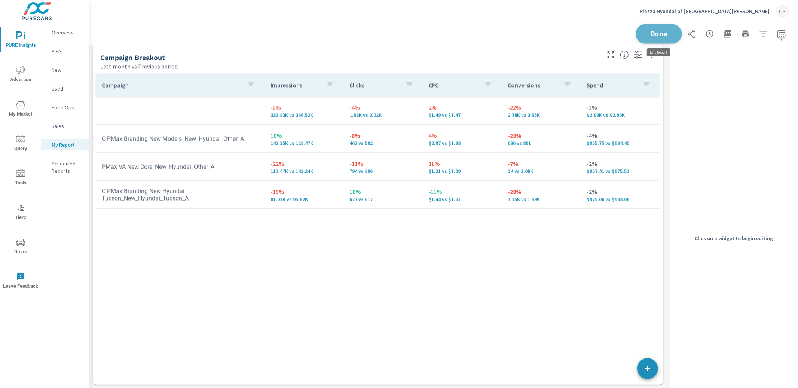
click at [655, 39] on button "Done" at bounding box center [659, 33] width 46 height 19
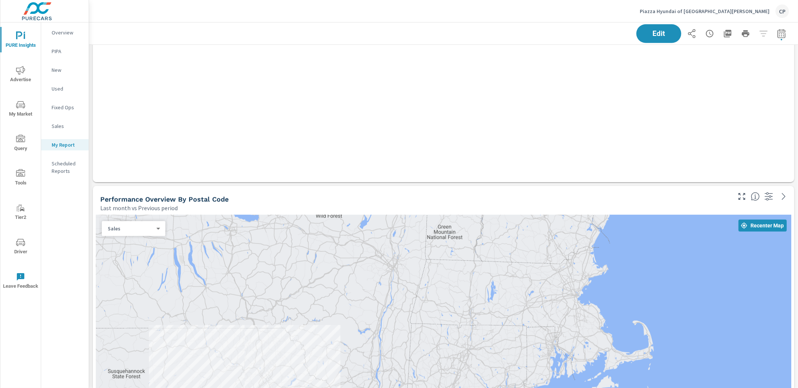
scroll to position [492, 0]
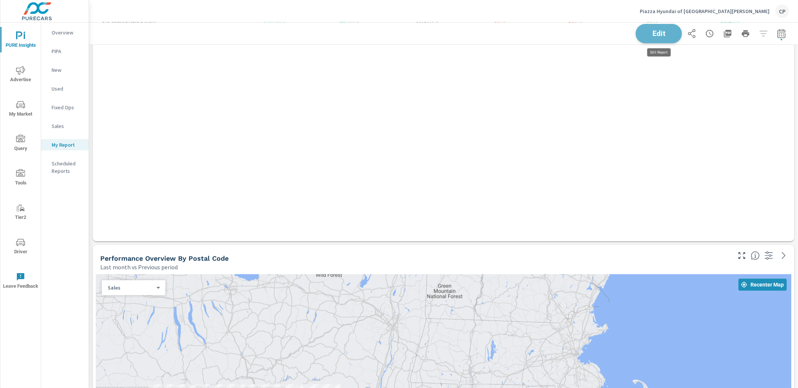
click at [659, 34] on span "Edit" at bounding box center [659, 33] width 31 height 7
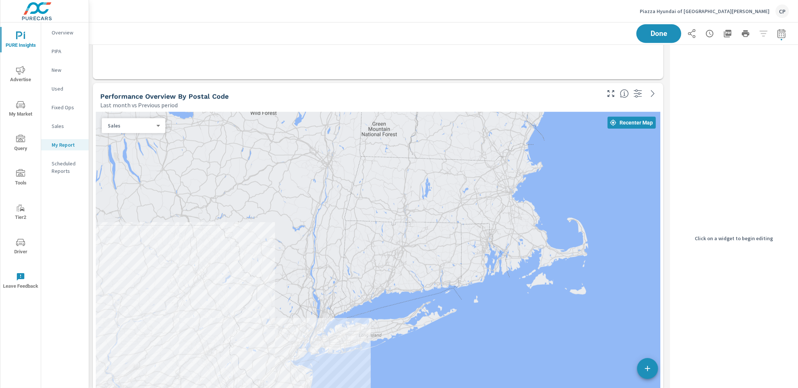
scroll to position [687, 0]
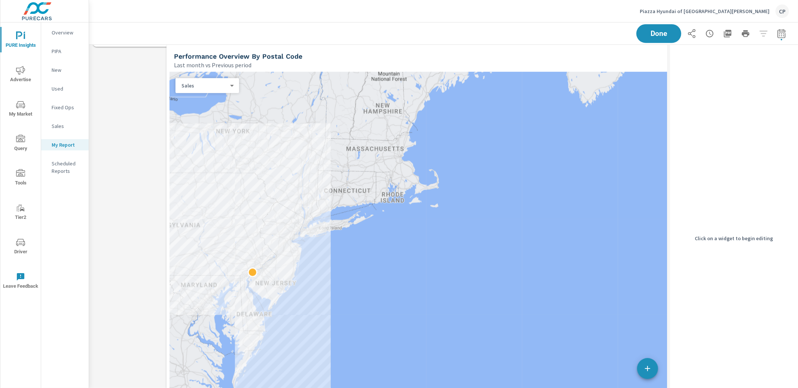
drag, startPoint x: 229, startPoint y: 190, endPoint x: 331, endPoint y: 157, distance: 107.2
click at [331, 157] on div at bounding box center [452, 257] width 565 height 371
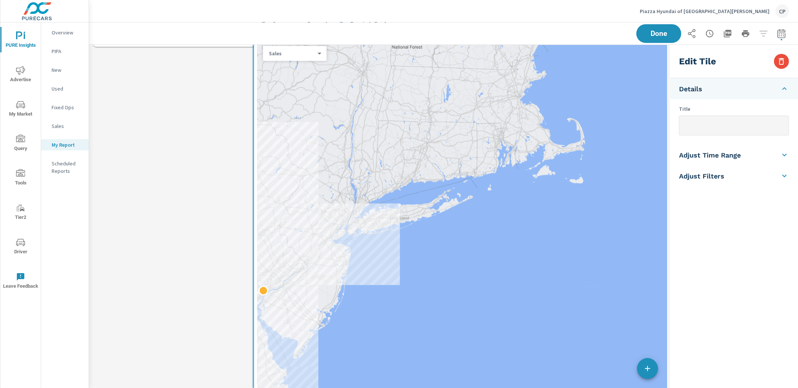
drag, startPoint x: 255, startPoint y: 200, endPoint x: 429, endPoint y: 153, distance: 179.9
click at [429, 153] on div at bounding box center [539, 225] width 565 height 371
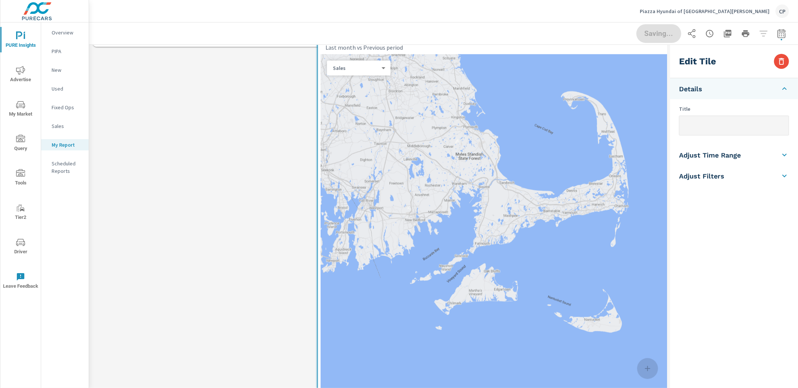
drag, startPoint x: 361, startPoint y: 173, endPoint x: 525, endPoint y: 148, distance: 166.6
click at [572, 144] on div at bounding box center [603, 240] width 565 height 371
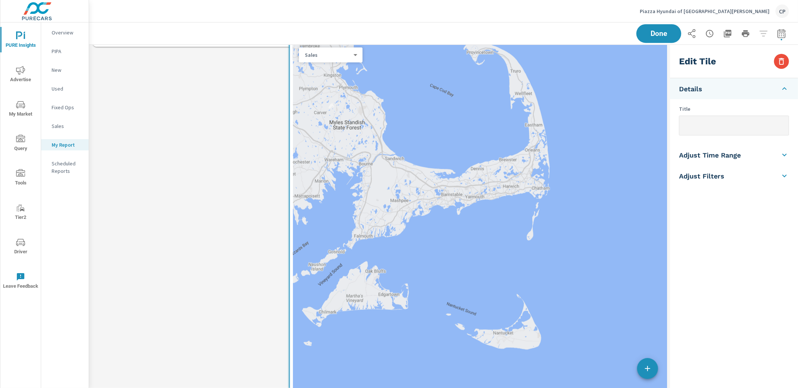
drag, startPoint x: 296, startPoint y: 180, endPoint x: 482, endPoint y: 137, distance: 191.4
click at [484, 137] on div at bounding box center [575, 227] width 565 height 371
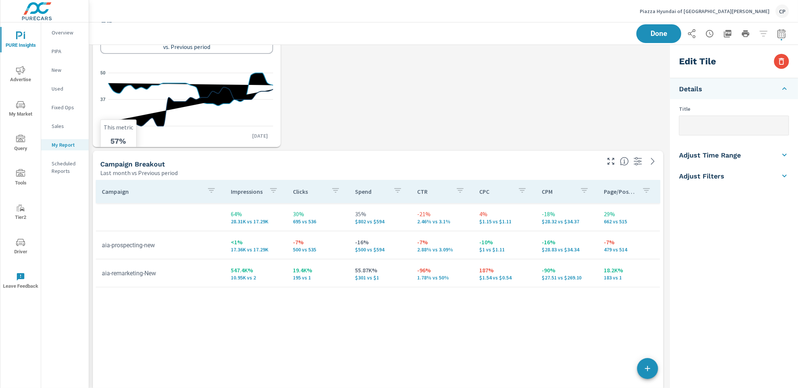
scroll to position [240, 0]
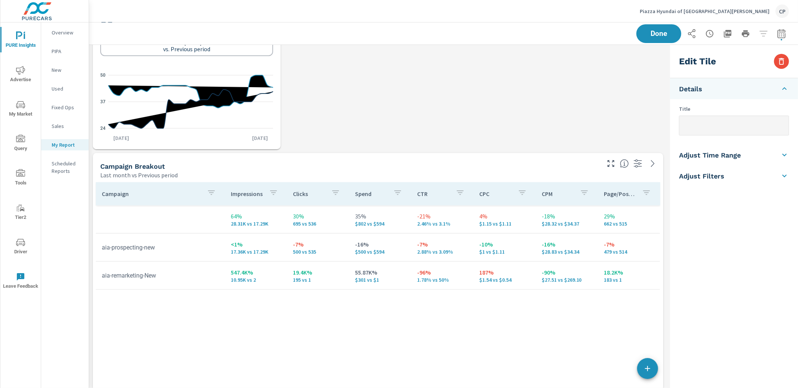
drag, startPoint x: 299, startPoint y: 167, endPoint x: 306, endPoint y: 167, distance: 6.4
click at [301, 167] on div "Campaign Breakout" at bounding box center [349, 166] width 499 height 9
type input "currentPeriodStart"
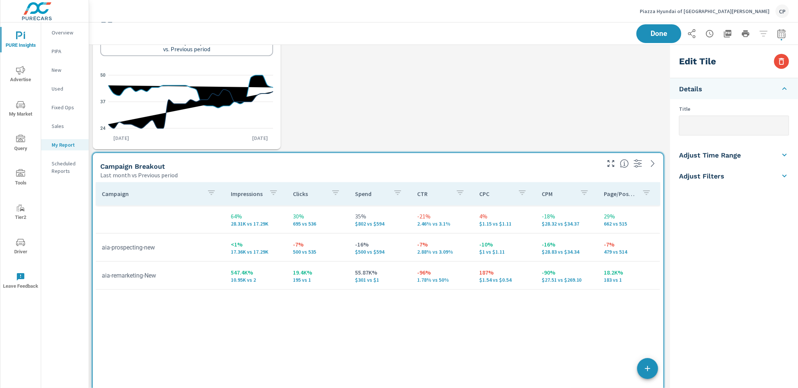
click at [328, 167] on div "Campaign Breakout" at bounding box center [349, 166] width 499 height 9
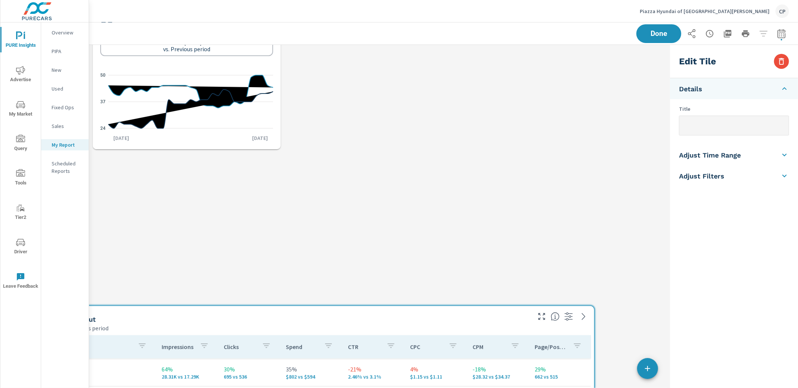
drag, startPoint x: 329, startPoint y: 167, endPoint x: 276, endPoint y: 272, distance: 118.0
click at [266, 315] on div "Campaign Breakout" at bounding box center [280, 319] width 499 height 9
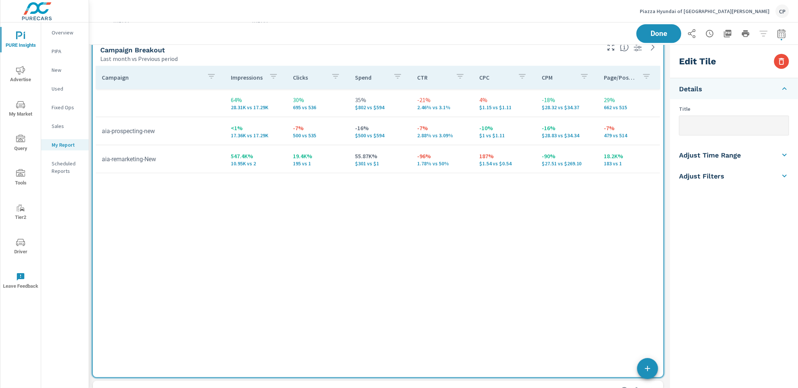
scroll to position [349, 0]
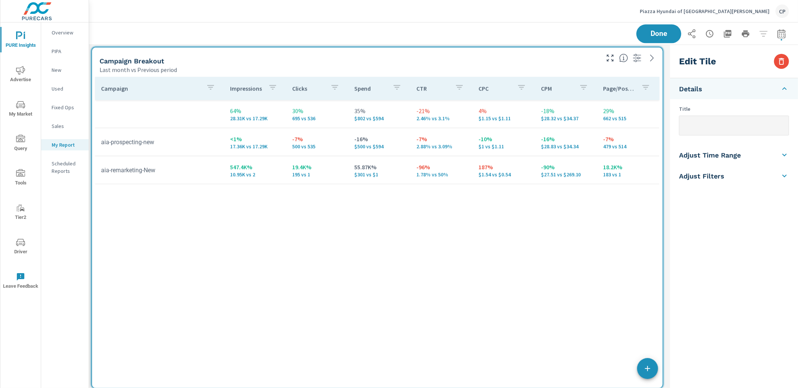
drag, startPoint x: 346, startPoint y: 58, endPoint x: 345, endPoint y: 388, distance: 330.5
click at [345, 388] on div "PURE Insights Report Piazza Hyundai of West Chester Report date range: Aug 01, …" at bounding box center [443, 205] width 709 height 366
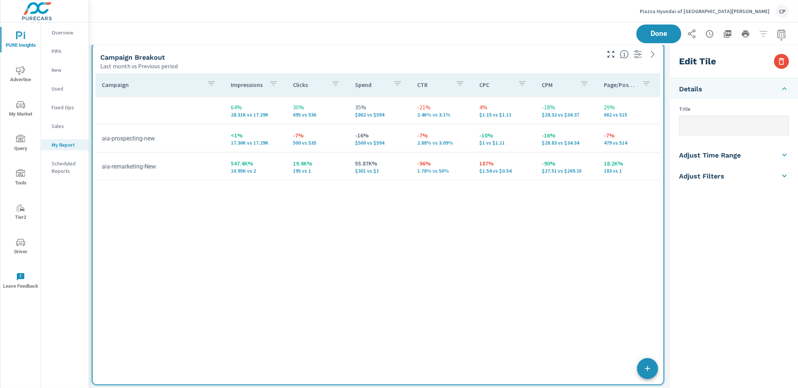
scroll to position [1468, 0]
click at [654, 36] on span "Done" at bounding box center [659, 33] width 31 height 7
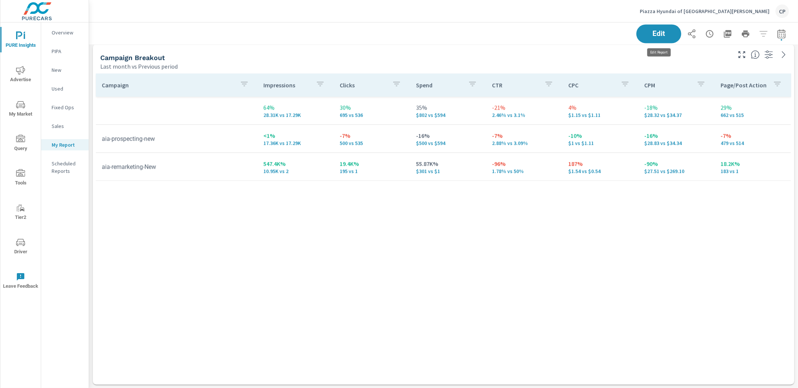
scroll to position [1812, 709]
drag, startPoint x: 786, startPoint y: 31, endPoint x: 783, endPoint y: 36, distance: 5.4
click at [786, 31] on icon "button" at bounding box center [782, 33] width 8 height 9
select select "Last month"
select select "Previous period"
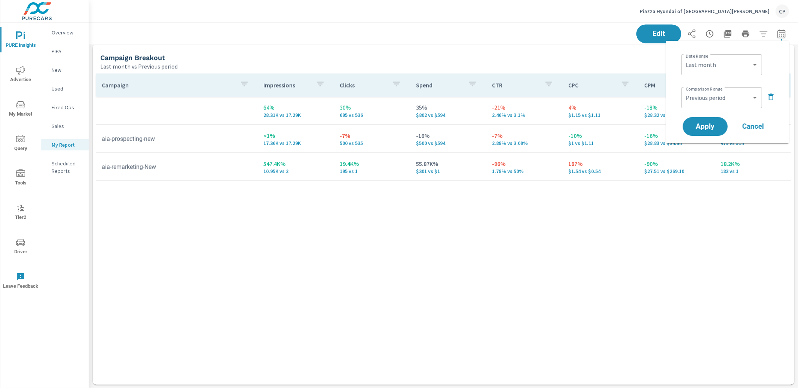
drag, startPoint x: 774, startPoint y: 96, endPoint x: 768, endPoint y: 100, distance: 6.9
click at [773, 97] on icon "button" at bounding box center [771, 96] width 9 height 9
drag, startPoint x: 721, startPoint y: 104, endPoint x: 706, endPoint y: 106, distance: 15.1
click at [719, 104] on button "Apply" at bounding box center [705, 105] width 46 height 19
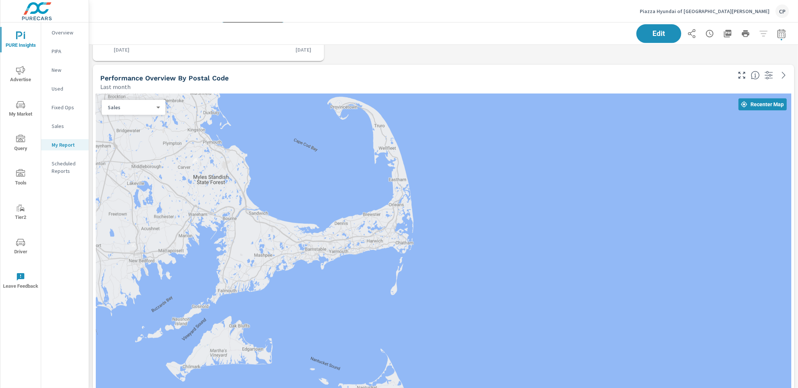
scroll to position [331, 0]
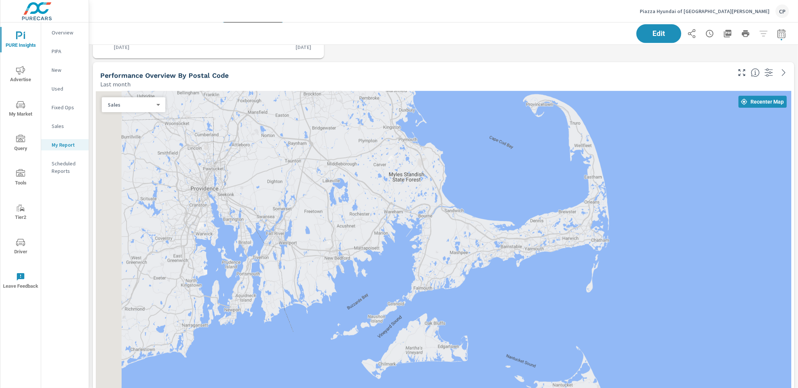
drag, startPoint x: 173, startPoint y: 176, endPoint x: 370, endPoint y: 174, distance: 197.2
click at [370, 174] on div at bounding box center [444, 276] width 696 height 371
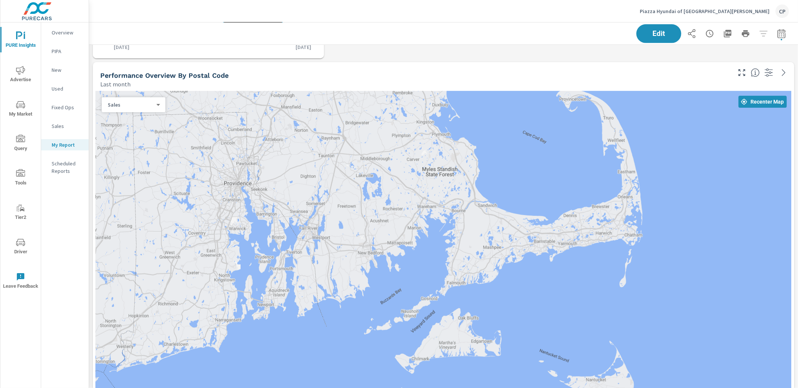
drag, startPoint x: 253, startPoint y: 177, endPoint x: 461, endPoint y: 150, distance: 209.8
click at [455, 152] on div at bounding box center [444, 276] width 696 height 371
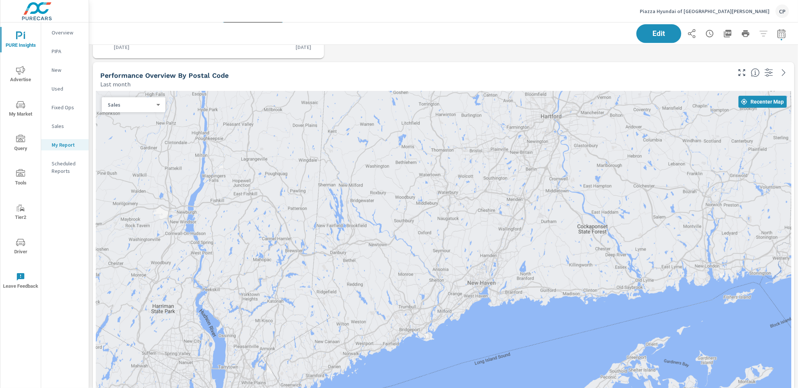
drag, startPoint x: 319, startPoint y: 172, endPoint x: 473, endPoint y: 146, distance: 156.8
click at [472, 147] on div at bounding box center [444, 276] width 696 height 371
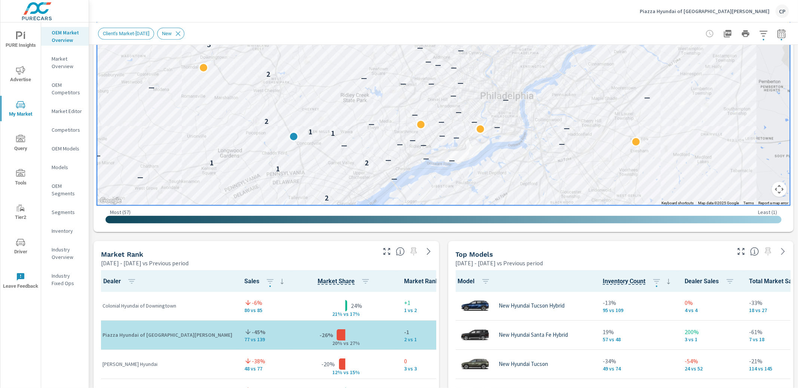
scroll to position [314, 0]
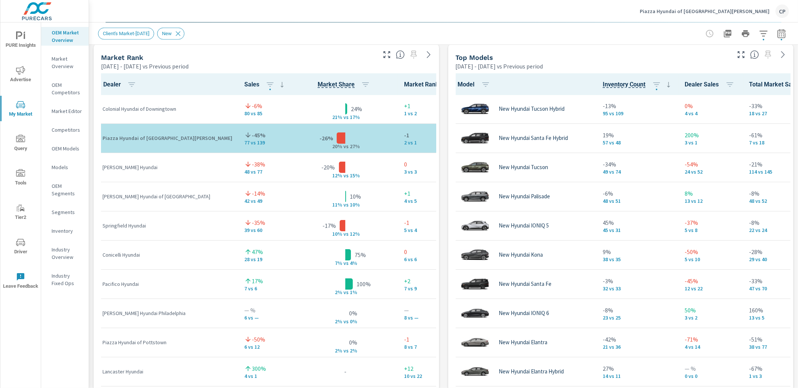
scroll to position [495, 0]
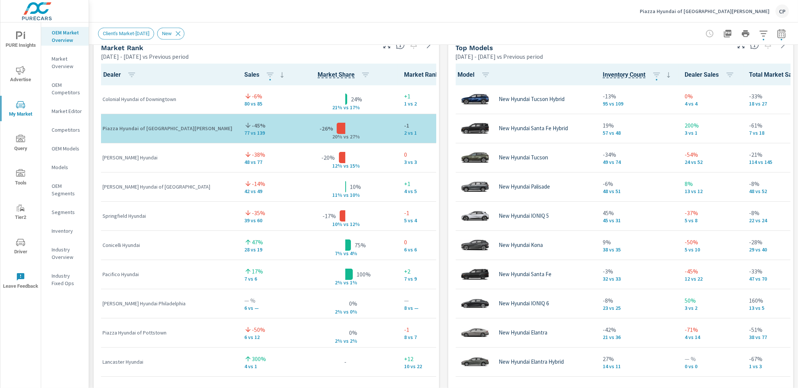
click at [781, 37] on icon "button" at bounding box center [781, 33] width 9 height 9
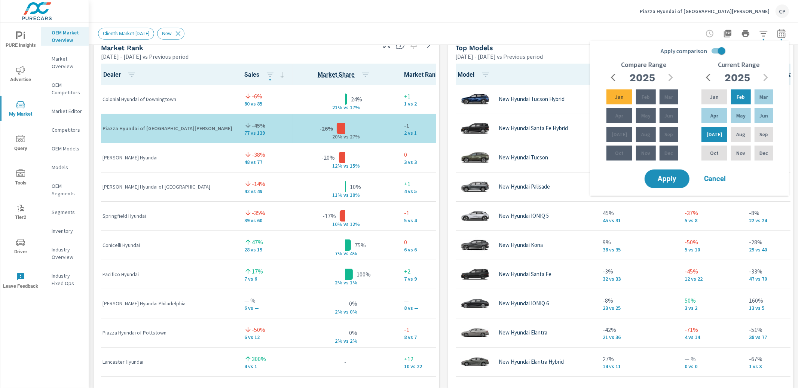
click at [722, 51] on input "Apply comparison" at bounding box center [722, 51] width 43 height 14
checkbox input "false"
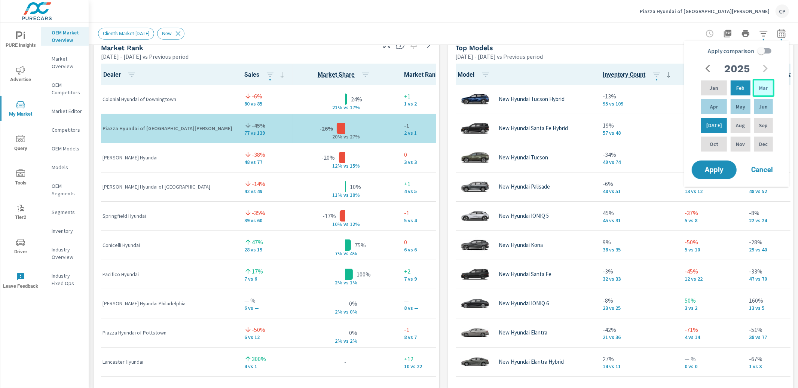
click at [757, 88] on div "Mar" at bounding box center [764, 88] width 22 height 18
click at [736, 123] on p "Aug" at bounding box center [740, 125] width 9 height 7
click at [704, 173] on button "Apply" at bounding box center [714, 169] width 46 height 19
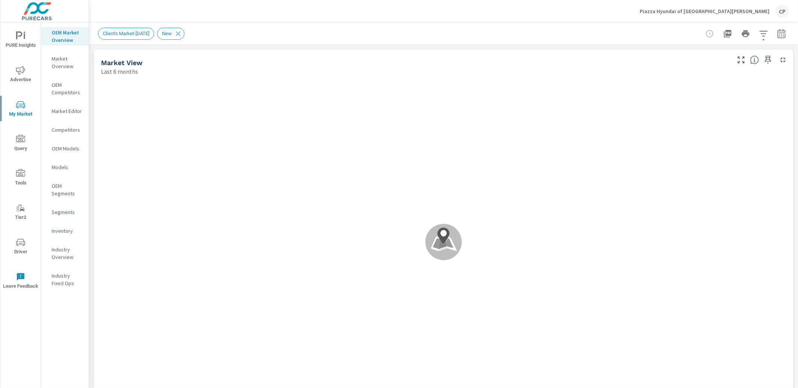
scroll to position [0, 0]
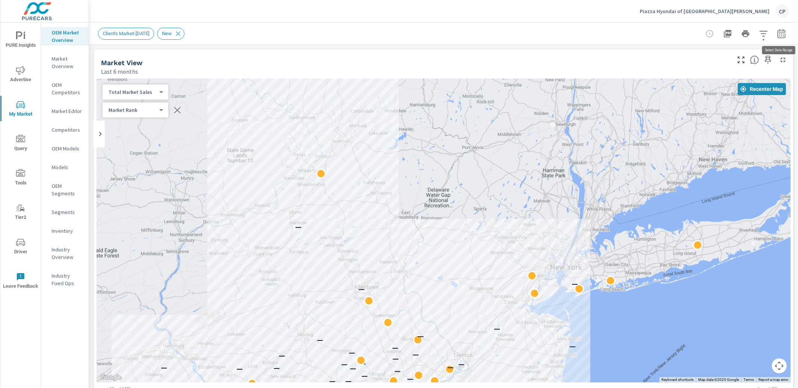
click at [783, 32] on icon "button" at bounding box center [782, 33] width 8 height 9
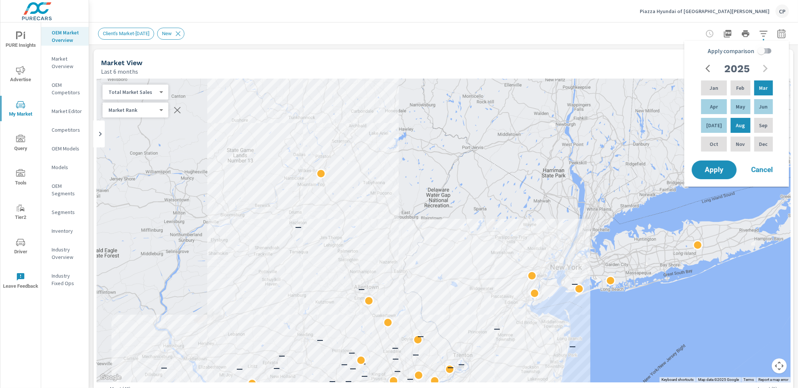
click at [764, 54] on input "Apply comparison" at bounding box center [761, 51] width 43 height 14
checkbox input "true"
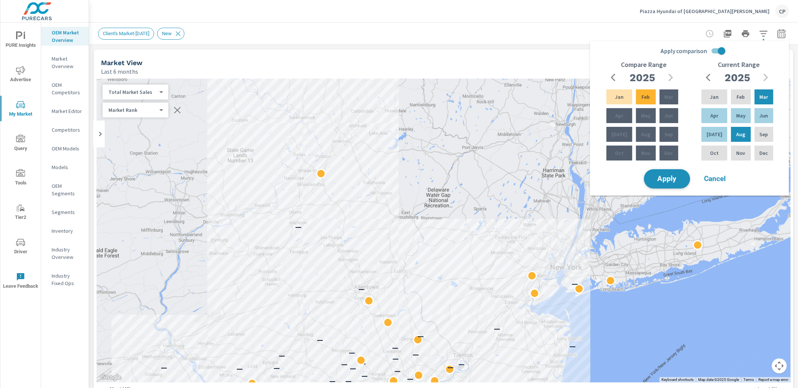
click at [667, 178] on span "Apply" at bounding box center [667, 179] width 31 height 7
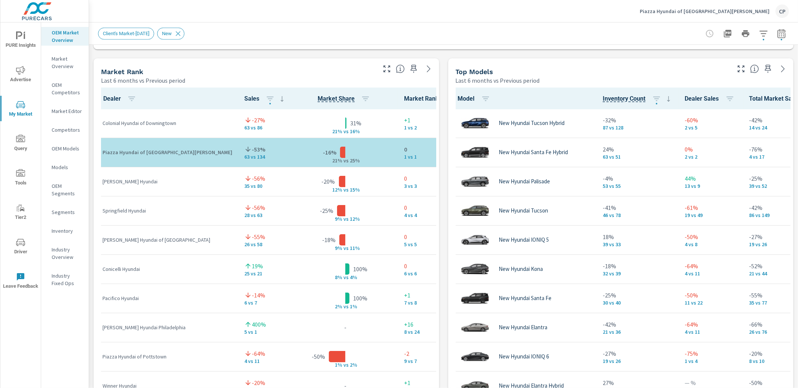
scroll to position [472, 0]
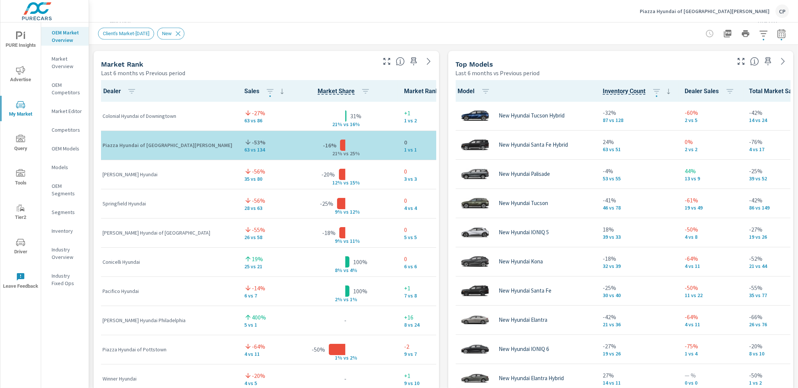
scroll to position [480, 0]
click at [739, 59] on icon "button" at bounding box center [741, 60] width 9 height 9
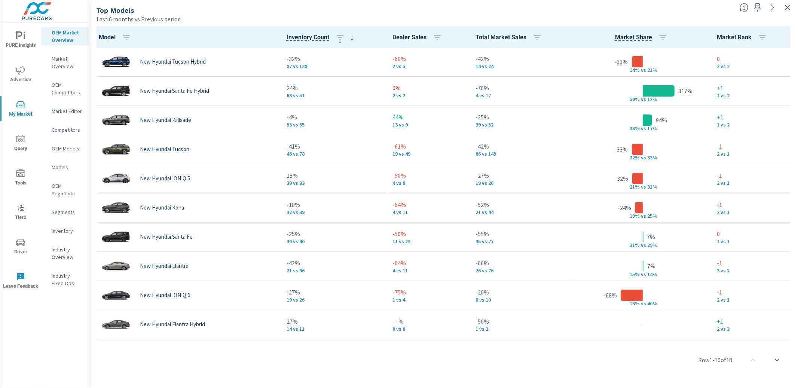
scroll to position [0, 0]
click at [780, 9] on div at bounding box center [767, 5] width 61 height 16
drag, startPoint x: 789, startPoint y: 8, endPoint x: 785, endPoint y: 7, distance: 4.2
click at [789, 8] on icon "button" at bounding box center [787, 7] width 5 height 5
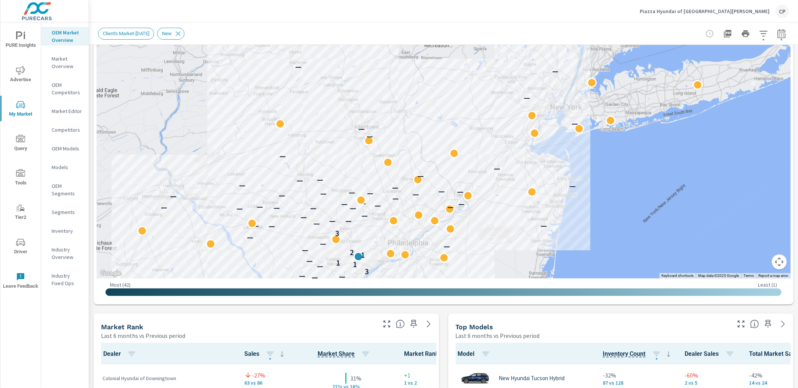
scroll to position [246, 0]
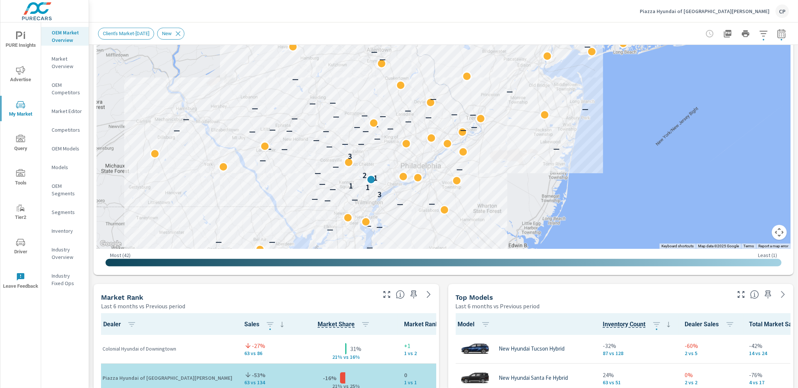
drag, startPoint x: 273, startPoint y: 153, endPoint x: 285, endPoint y: 103, distance: 51.2
click at [285, 103] on div "— — — — — — — — — — — — — — — — — — — — — — — 3 — 1 1 — 1 2 — — — — 3 — — — — —…" at bounding box center [444, 41] width 694 height 416
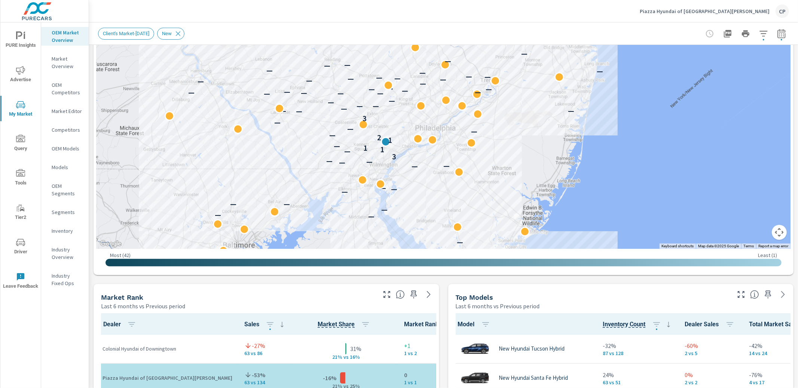
drag, startPoint x: 302, startPoint y: 155, endPoint x: 311, endPoint y: 135, distance: 21.9
click at [311, 135] on div "— — — — — — — — — — — — — — — — — — — — — — — 3 — 1 1 — 1 2 — — — — 3 — — — — —…" at bounding box center [444, 41] width 694 height 416
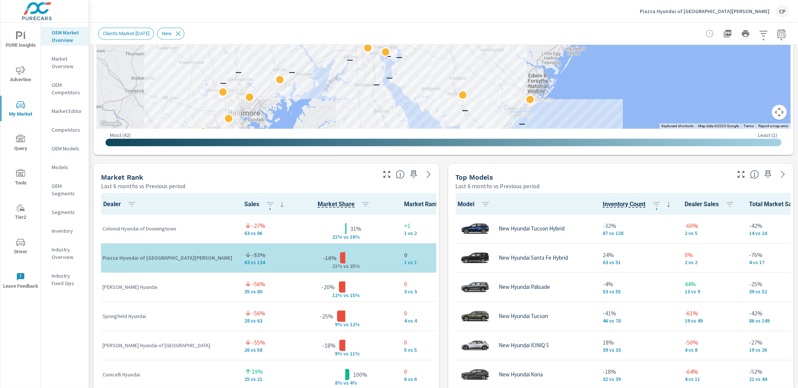
scroll to position [368, 0]
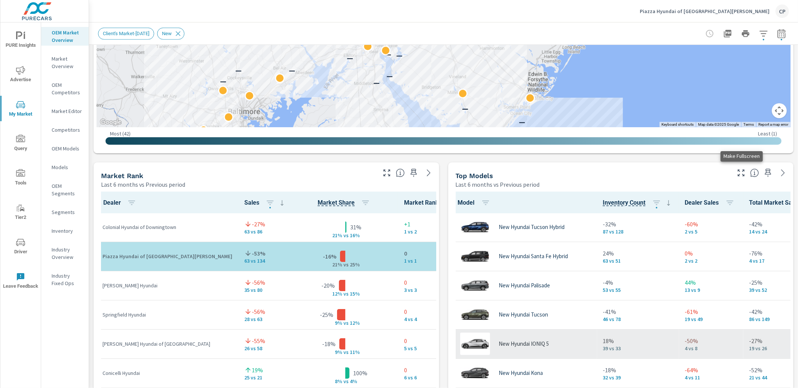
click at [741, 173] on icon "button" at bounding box center [741, 172] width 9 height 9
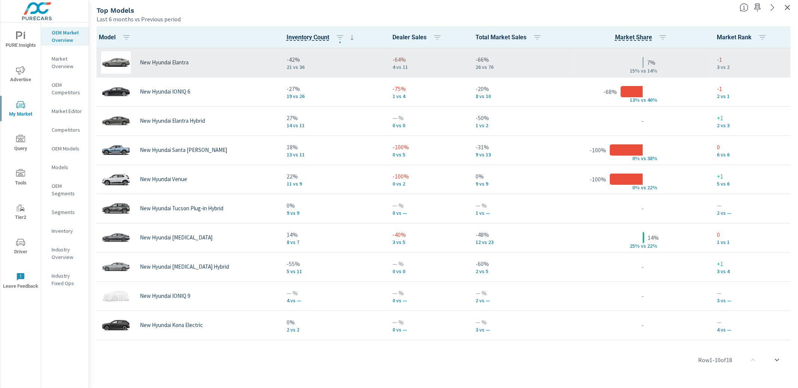
scroll to position [233, 0]
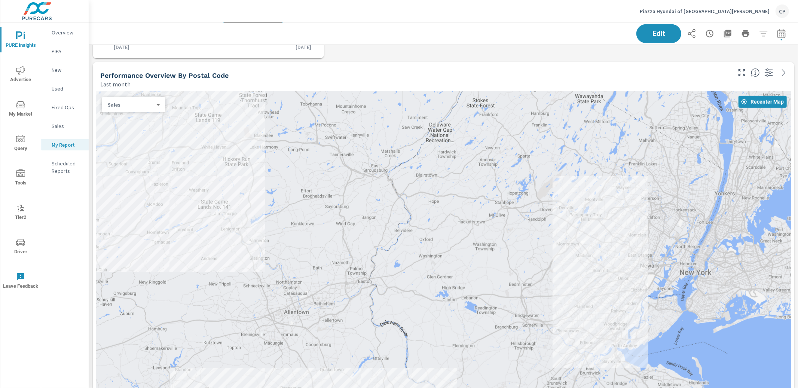
drag, startPoint x: 465, startPoint y: 177, endPoint x: 532, endPoint y: 144, distance: 75.1
click at [532, 144] on div at bounding box center [444, 276] width 696 height 371
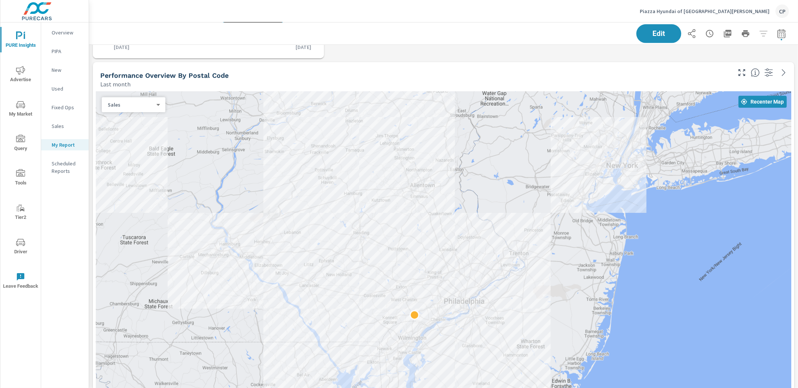
drag, startPoint x: 406, startPoint y: 177, endPoint x: 422, endPoint y: 126, distance: 53.3
click at [422, 122] on div at bounding box center [444, 276] width 696 height 371
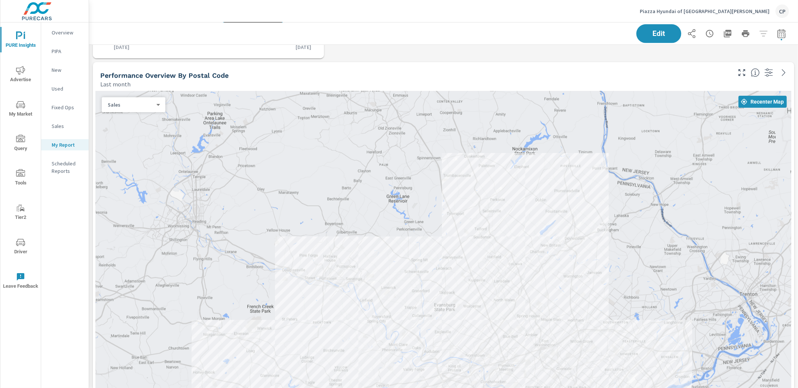
drag, startPoint x: 434, startPoint y: 168, endPoint x: 428, endPoint y: 82, distance: 86.3
click at [428, 80] on div "Performance Overview By Postal Code Last month ← Move left → Move right ↑ Move …" at bounding box center [444, 275] width 702 height 427
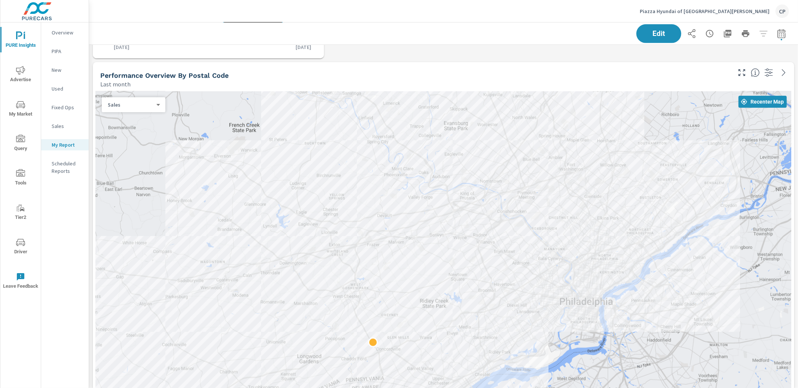
drag, startPoint x: 421, startPoint y: 177, endPoint x: 436, endPoint y: 98, distance: 80.9
click at [437, 97] on div at bounding box center [444, 276] width 696 height 371
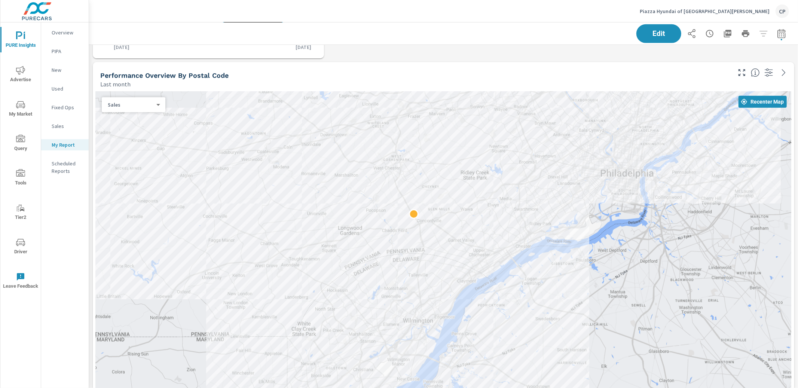
drag, startPoint x: 410, startPoint y: 177, endPoint x: 439, endPoint y: 116, distance: 68.0
click at [440, 111] on div at bounding box center [444, 276] width 696 height 371
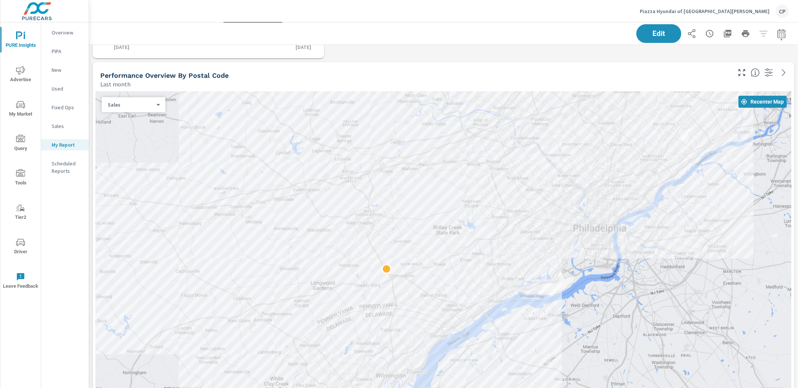
drag, startPoint x: 433, startPoint y: 148, endPoint x: 403, endPoint y: 194, distance: 54.2
click at [406, 196] on div at bounding box center [444, 276] width 696 height 371
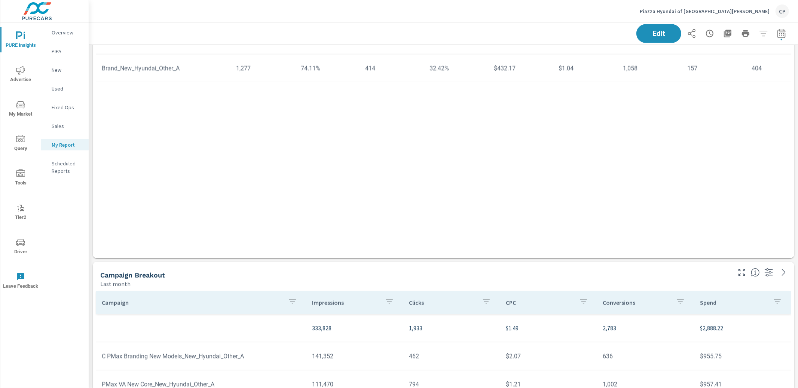
scroll to position [1812, 709]
